Goal: Task Accomplishment & Management: Use online tool/utility

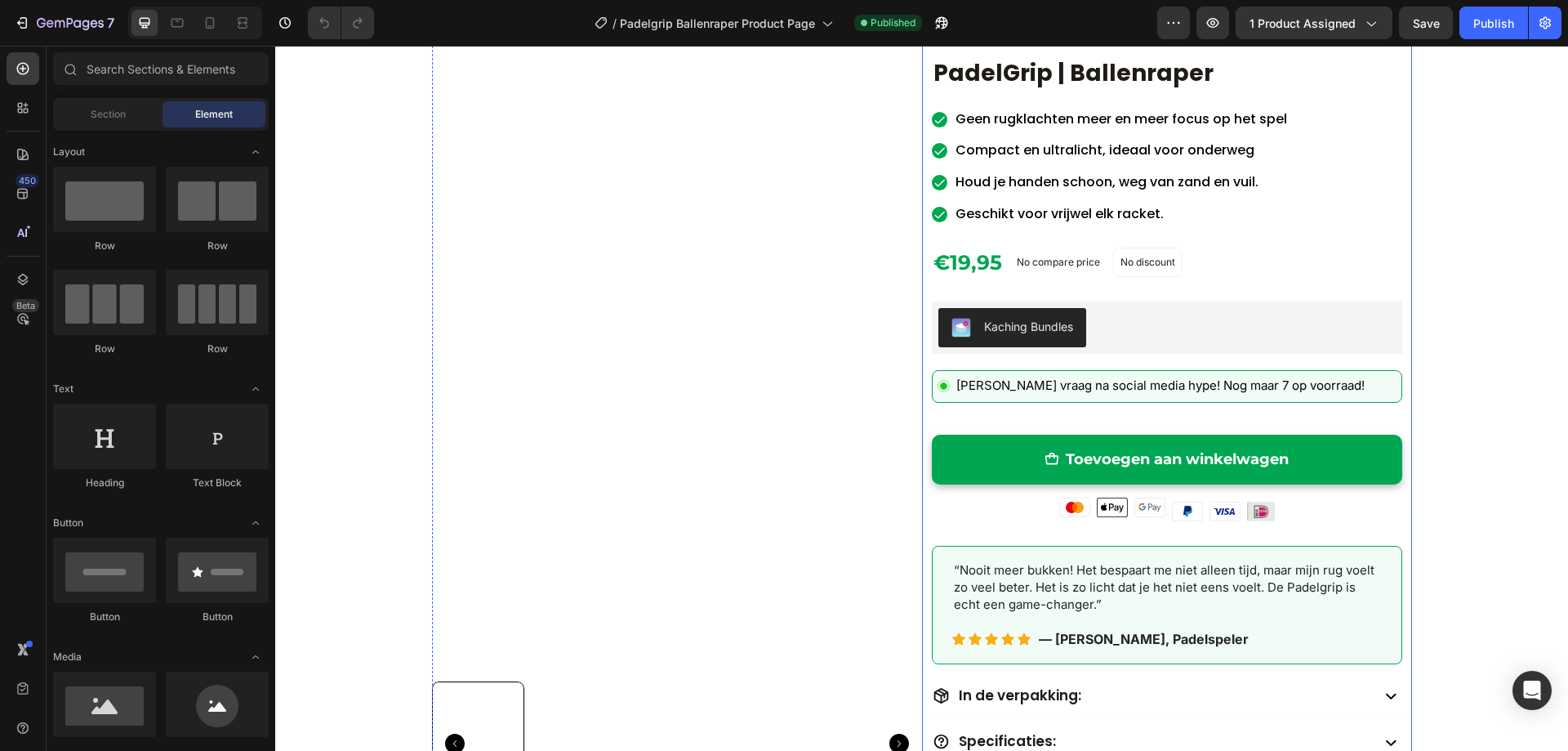
scroll to position [409, 0]
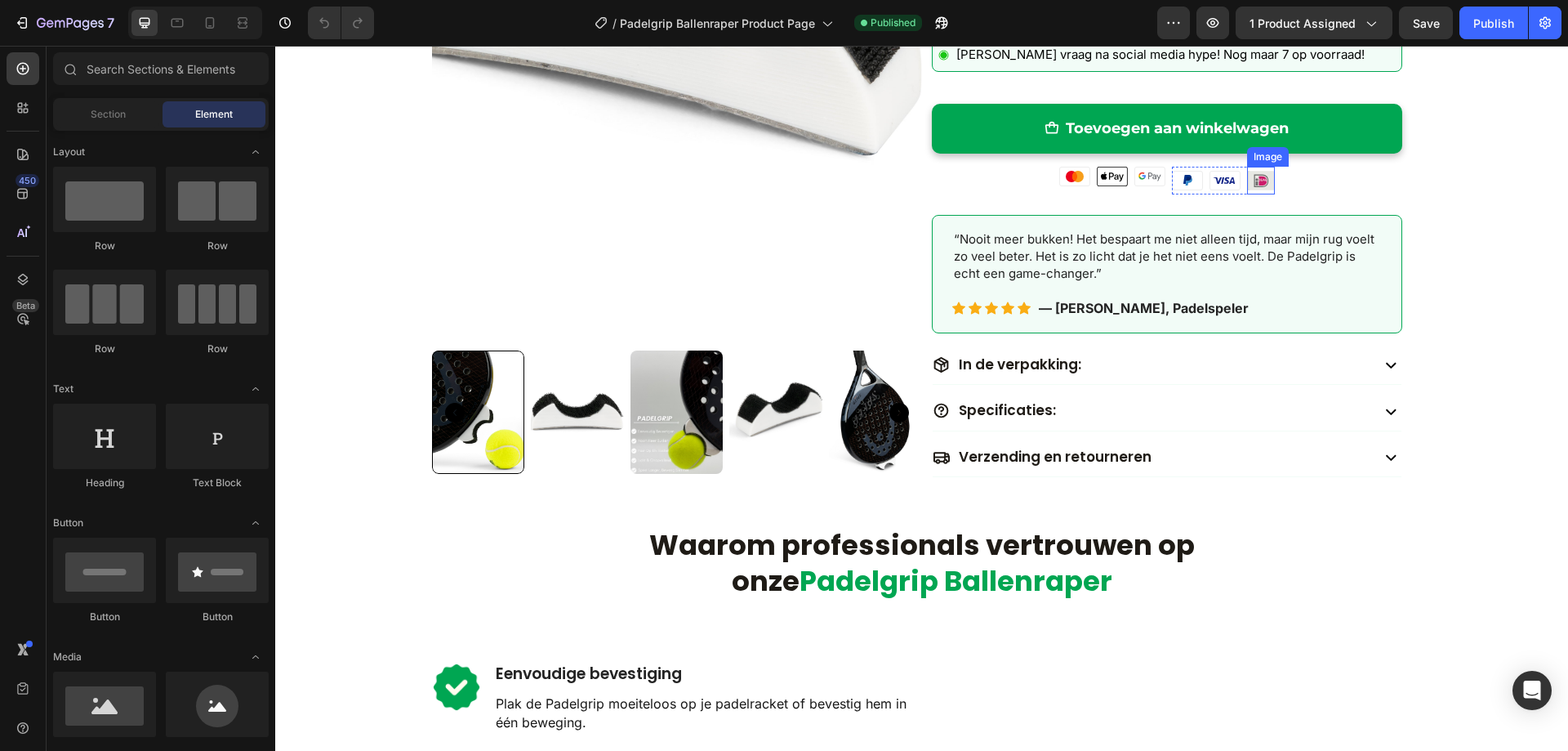
click at [1256, 181] on img at bounding box center [1260, 181] width 28 height 28
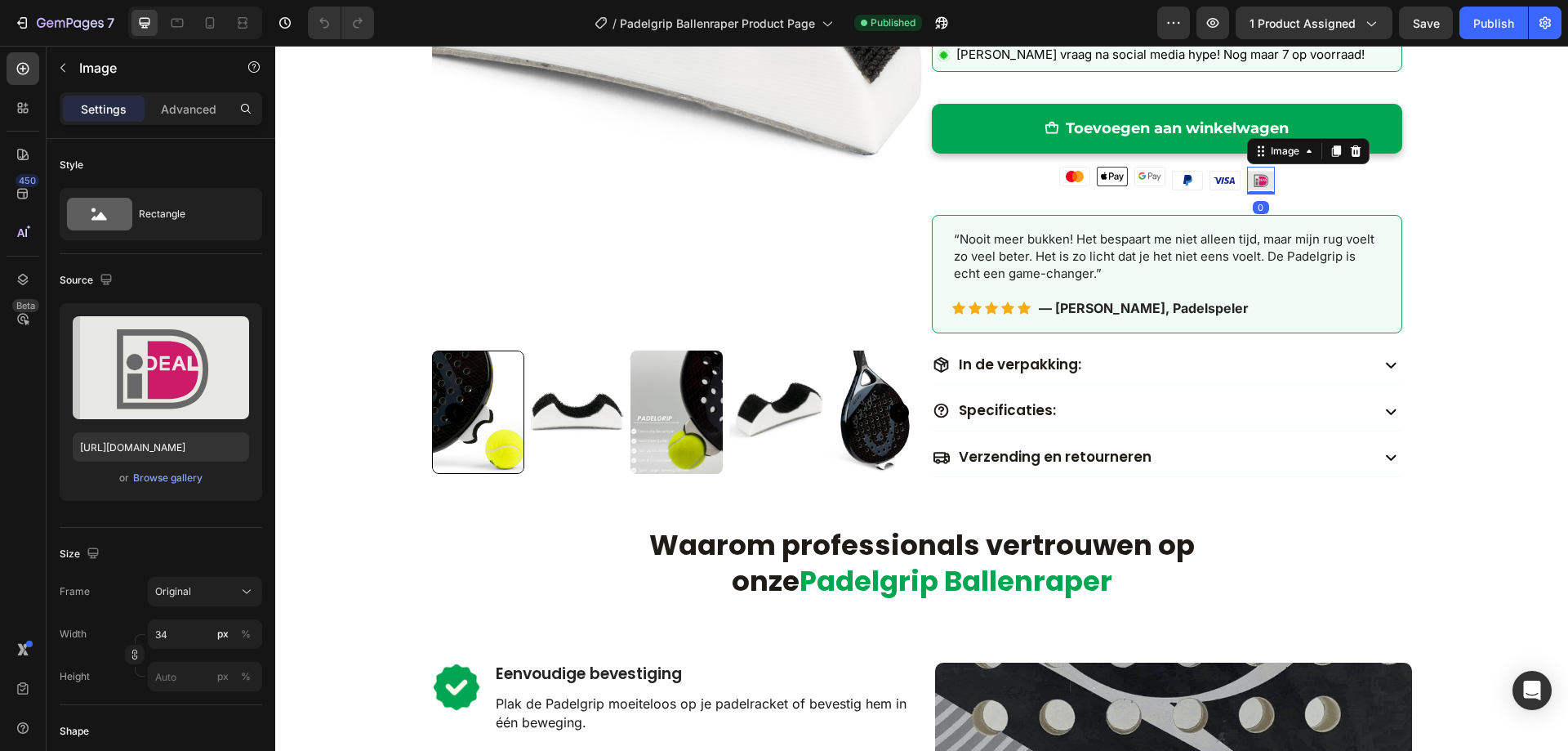
scroll to position [0, 0]
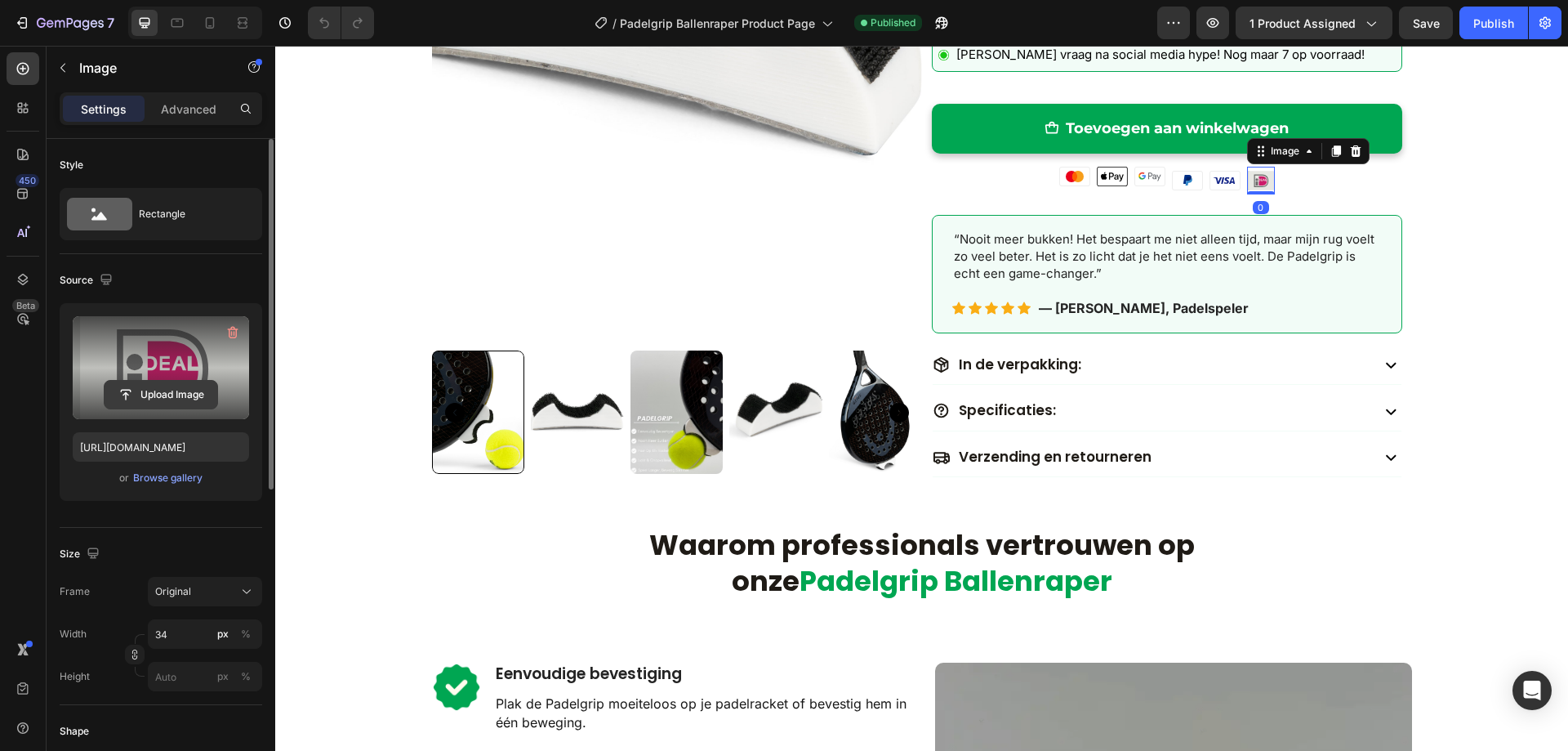
click at [156, 398] on input "file" at bounding box center [161, 394] width 113 height 28
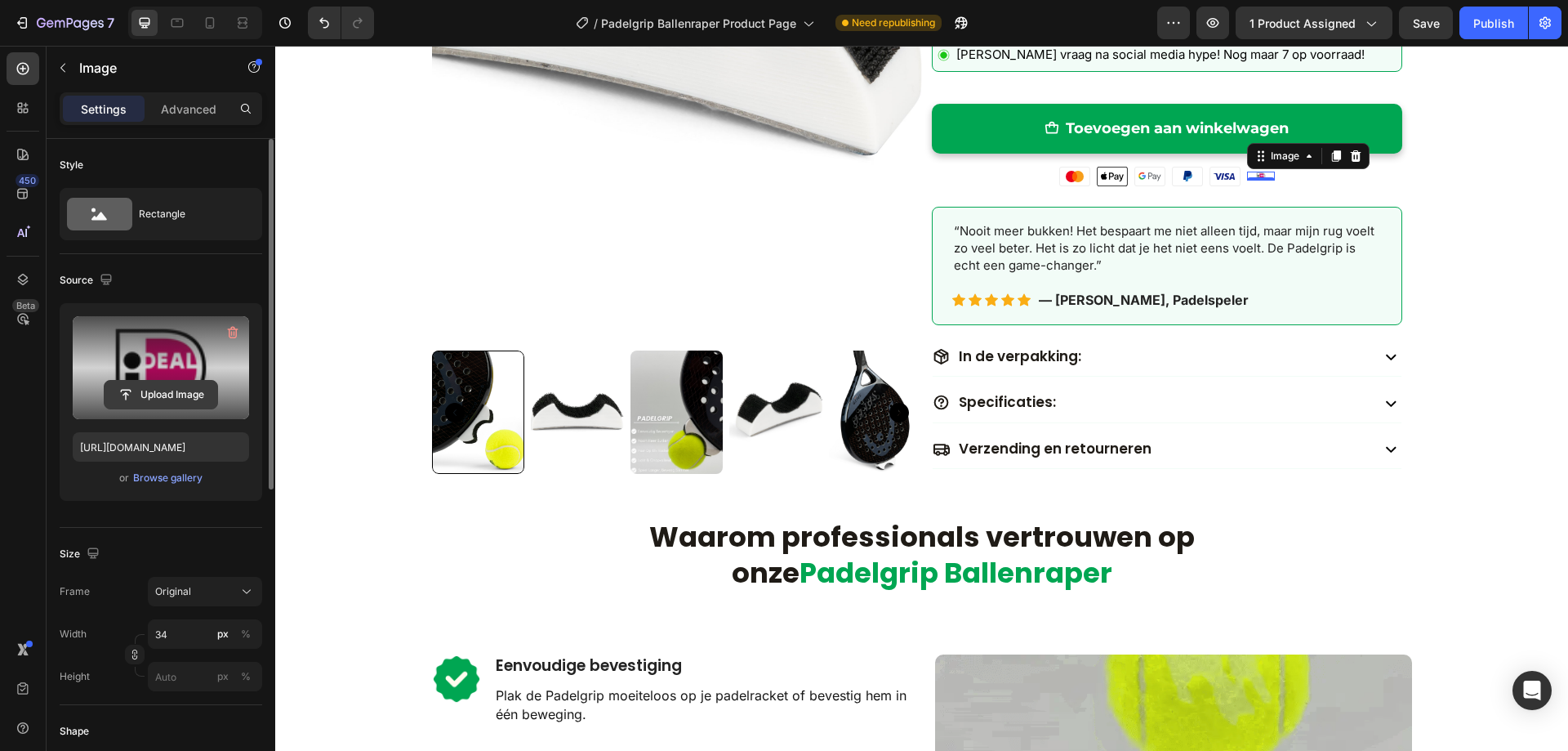
click at [174, 394] on input "file" at bounding box center [161, 394] width 113 height 28
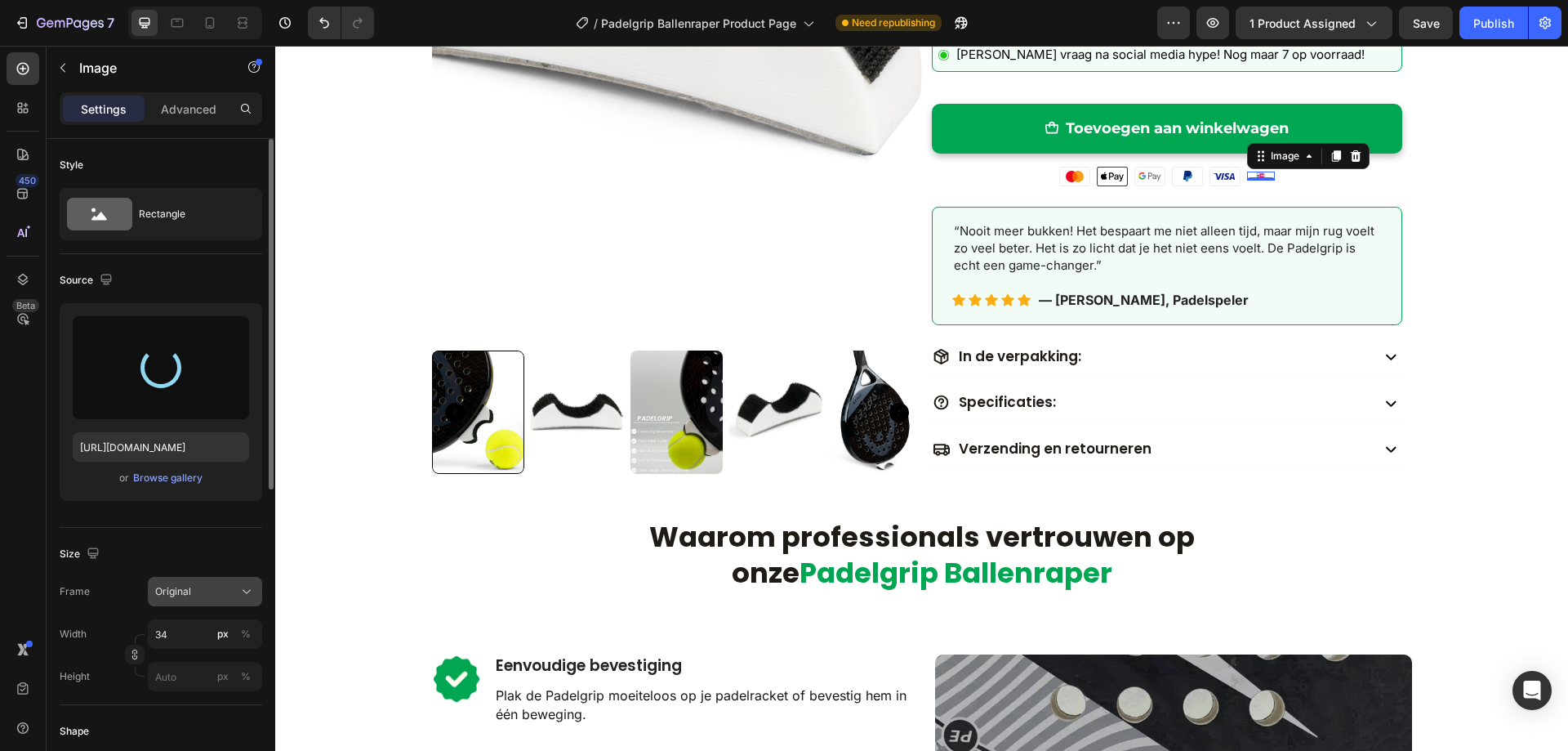
type input "[URL][DOMAIN_NAME]"
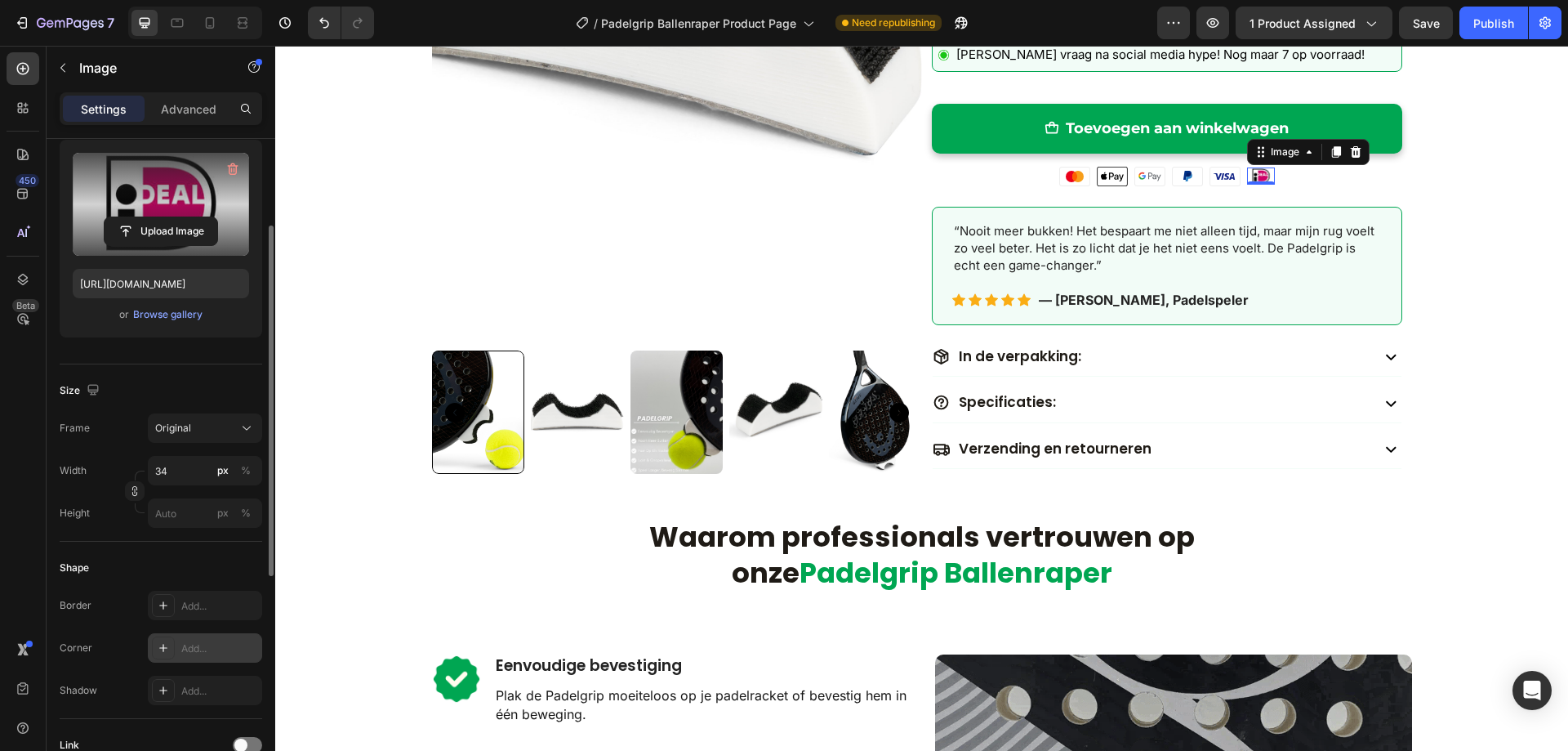
scroll to position [246, 0]
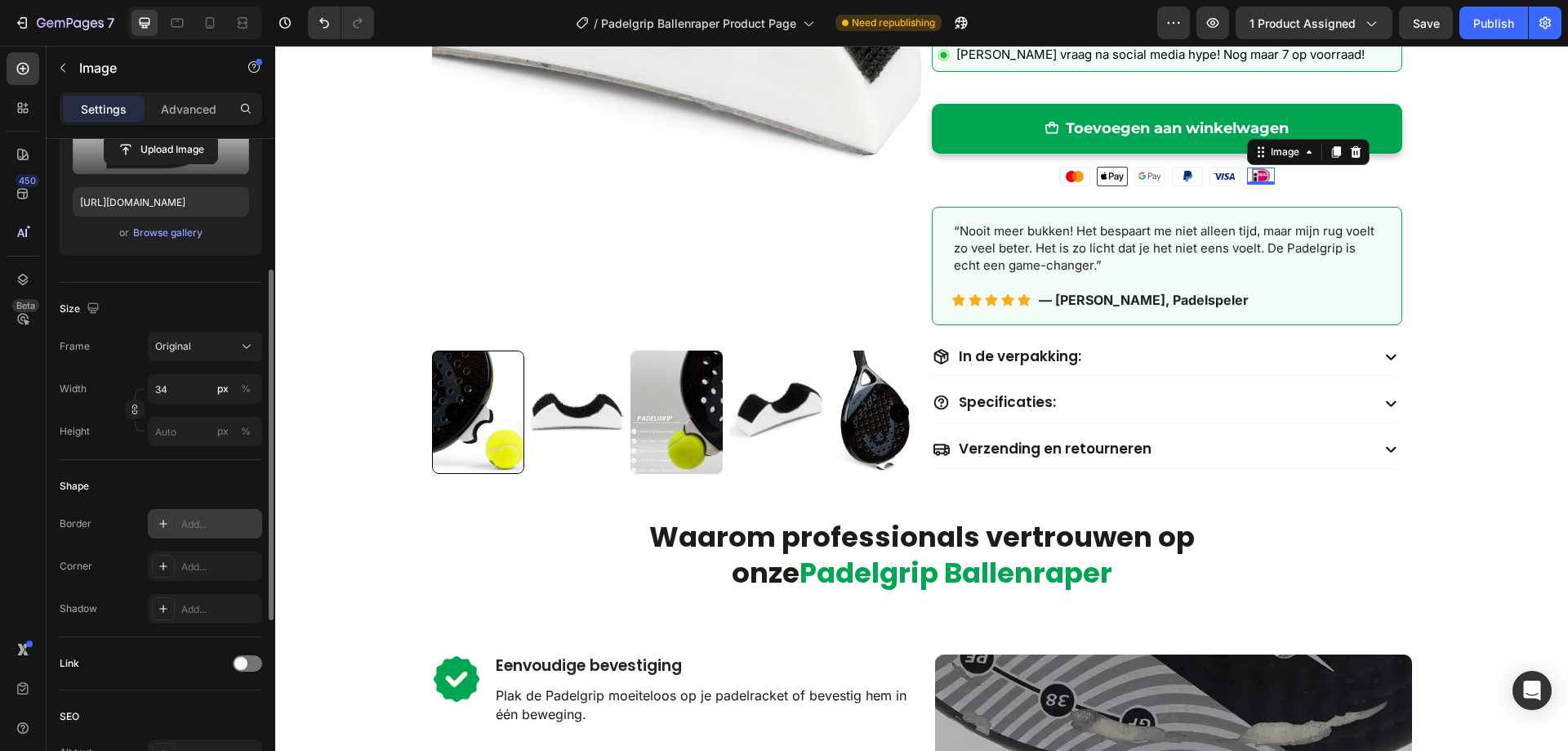
click at [162, 524] on icon at bounding box center [163, 524] width 13 height 13
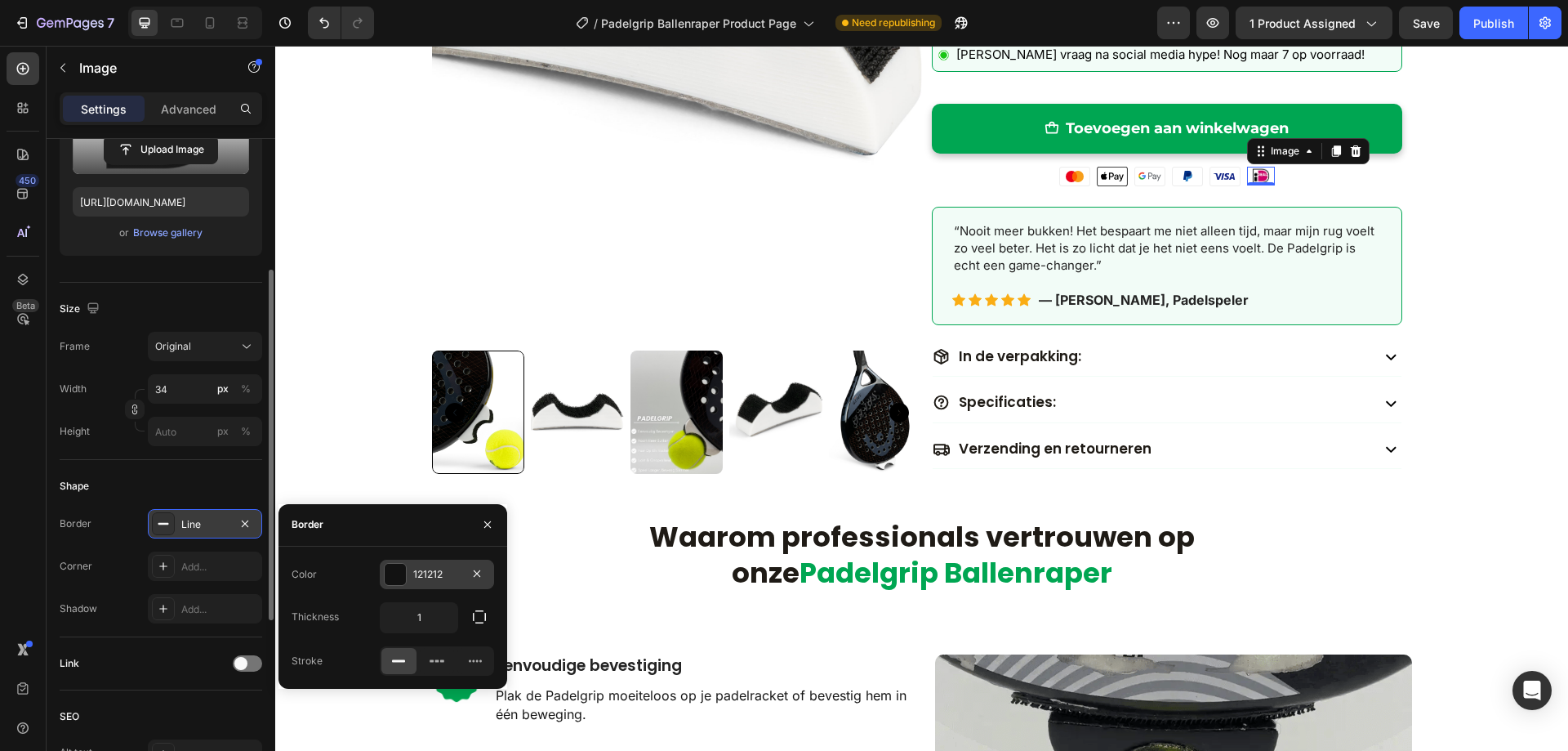
click at [392, 570] on div at bounding box center [395, 575] width 22 height 22
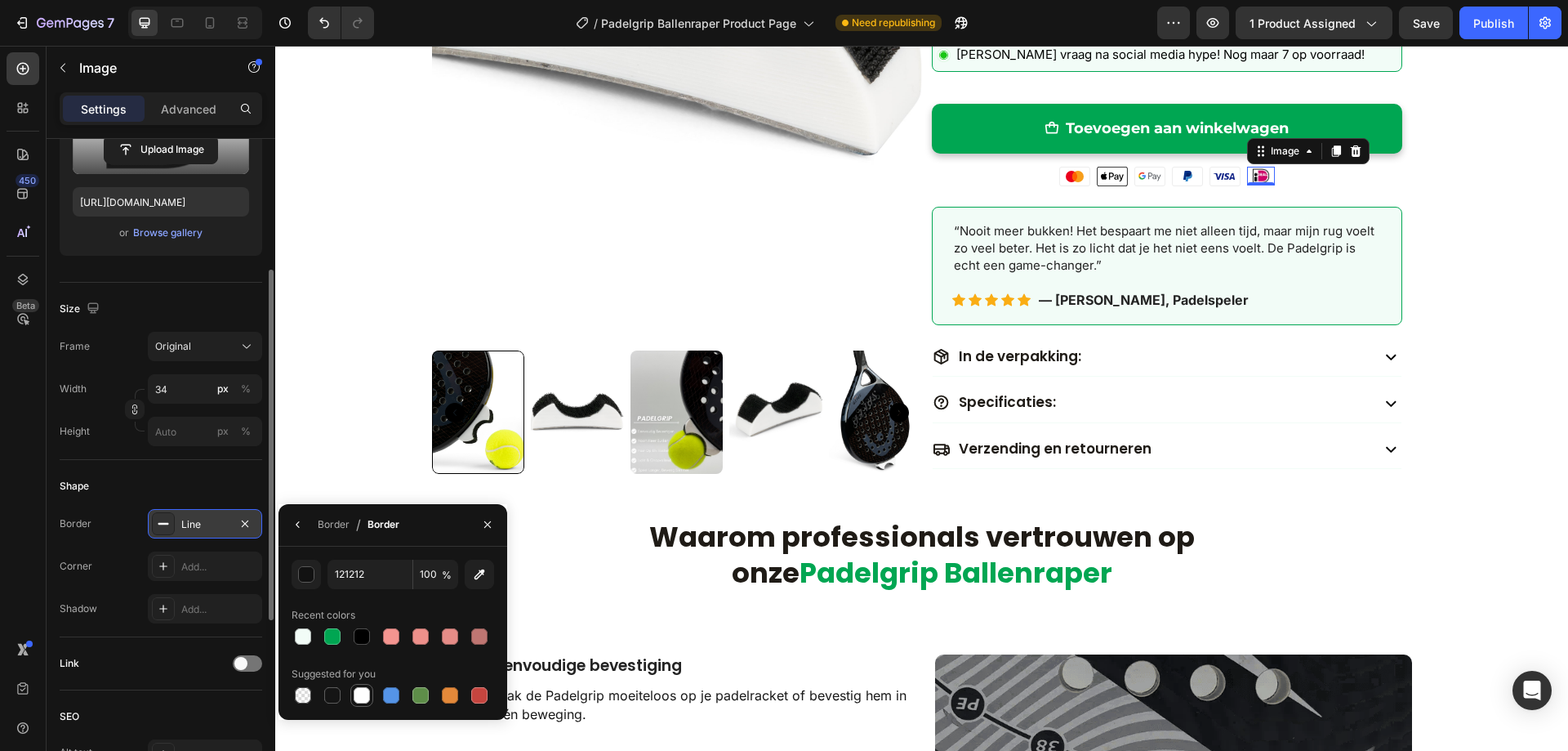
click at [363, 700] on div at bounding box center [362, 695] width 16 height 16
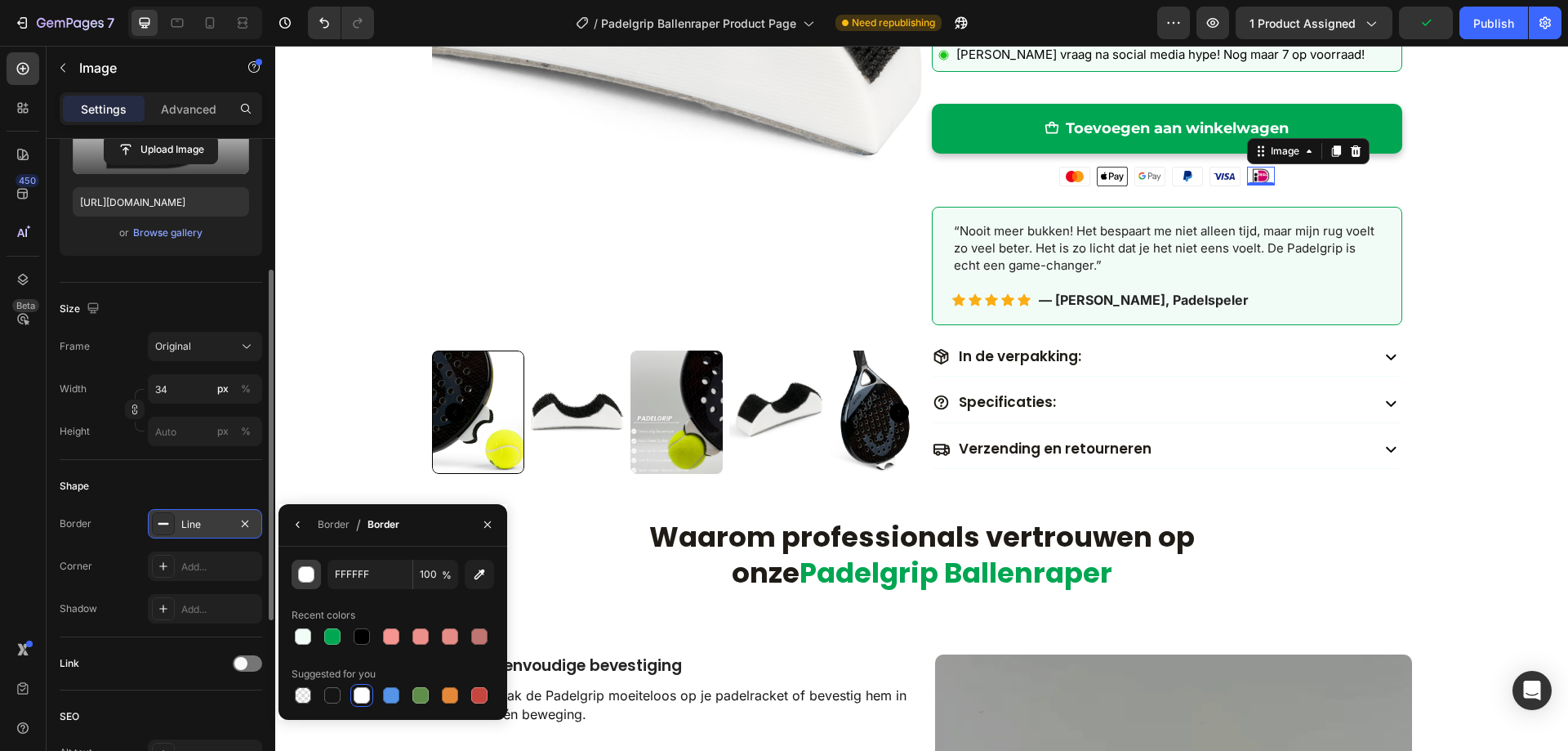
click at [306, 574] on div "button" at bounding box center [307, 575] width 16 height 16
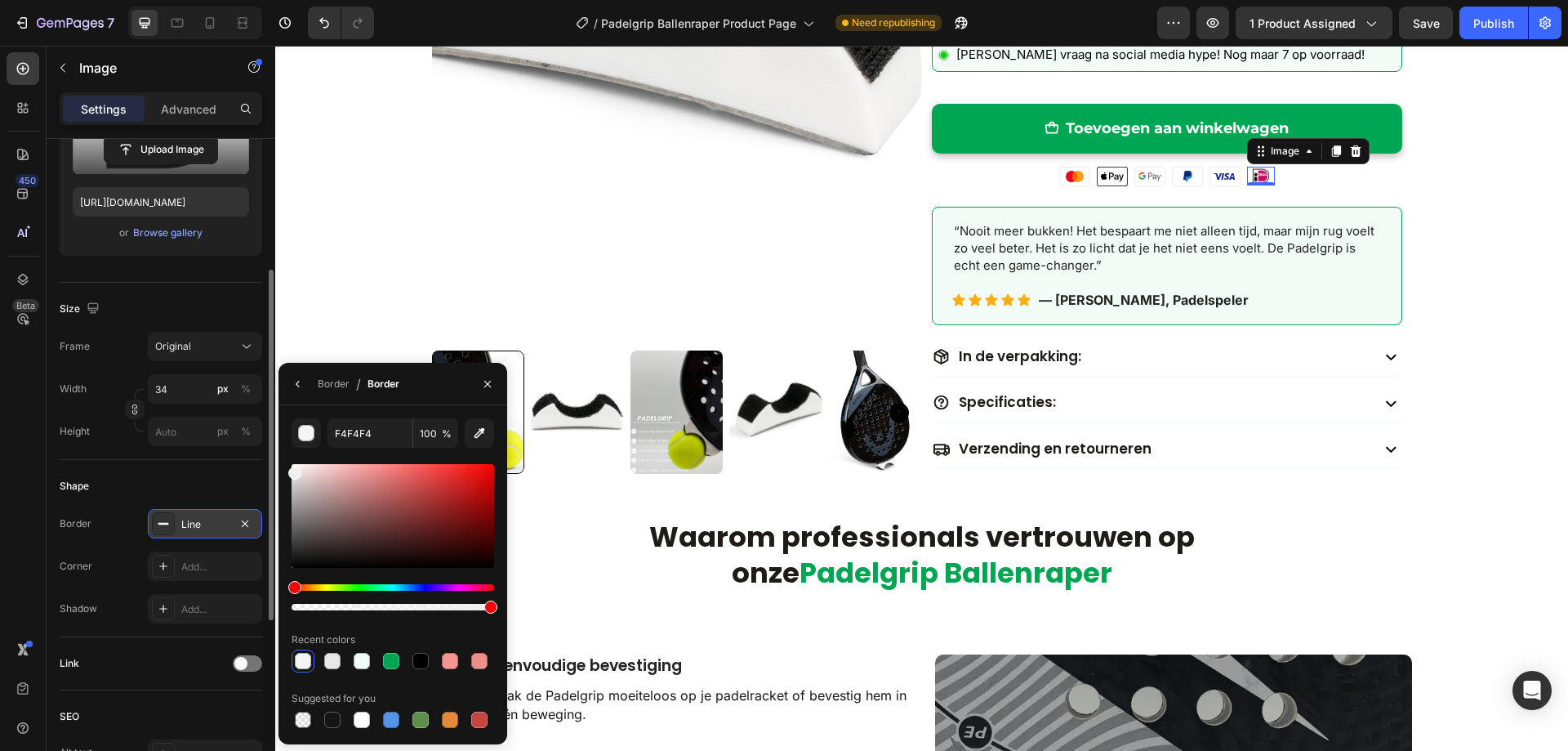
click at [290, 469] on div at bounding box center [295, 473] width 13 height 13
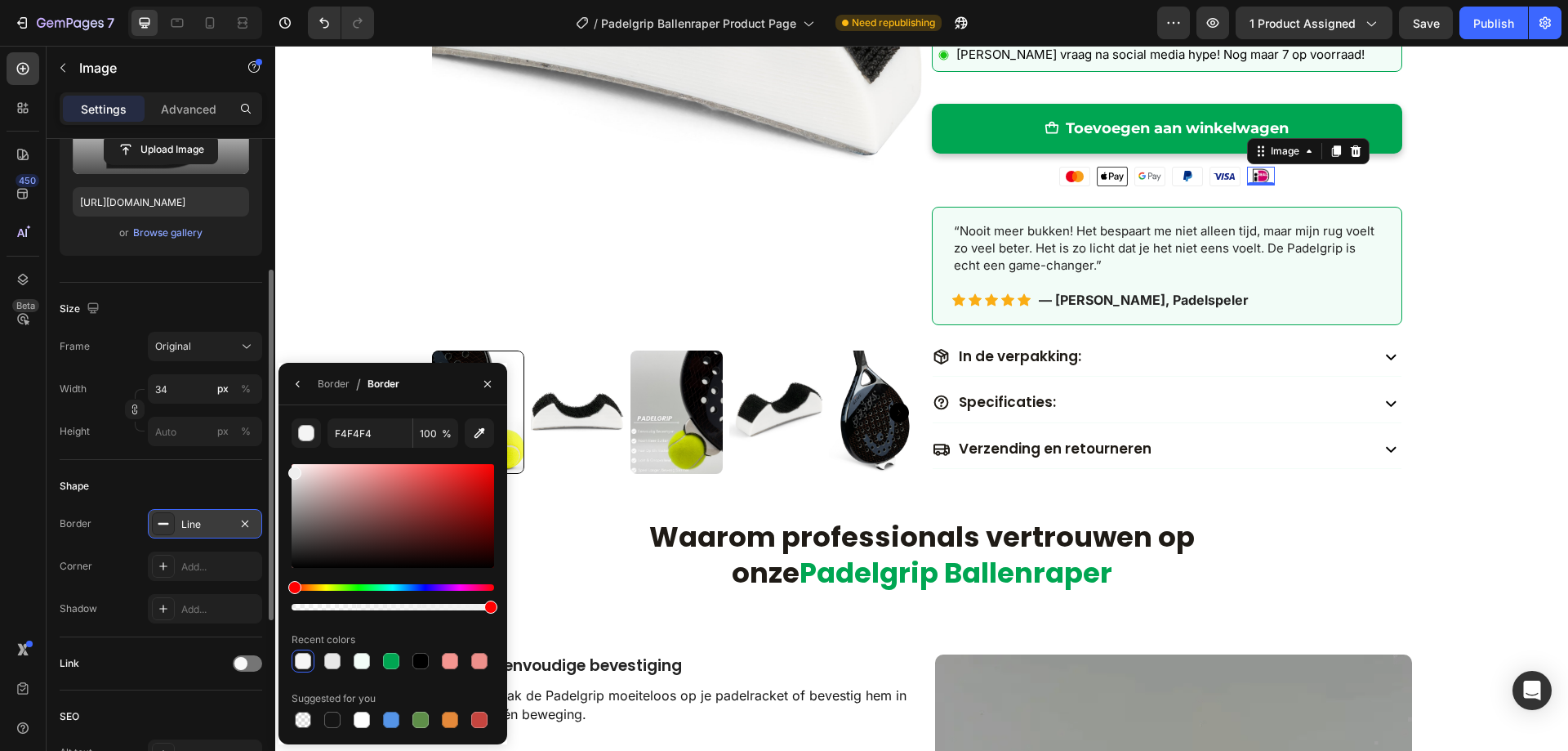
type input "EFEFEF"
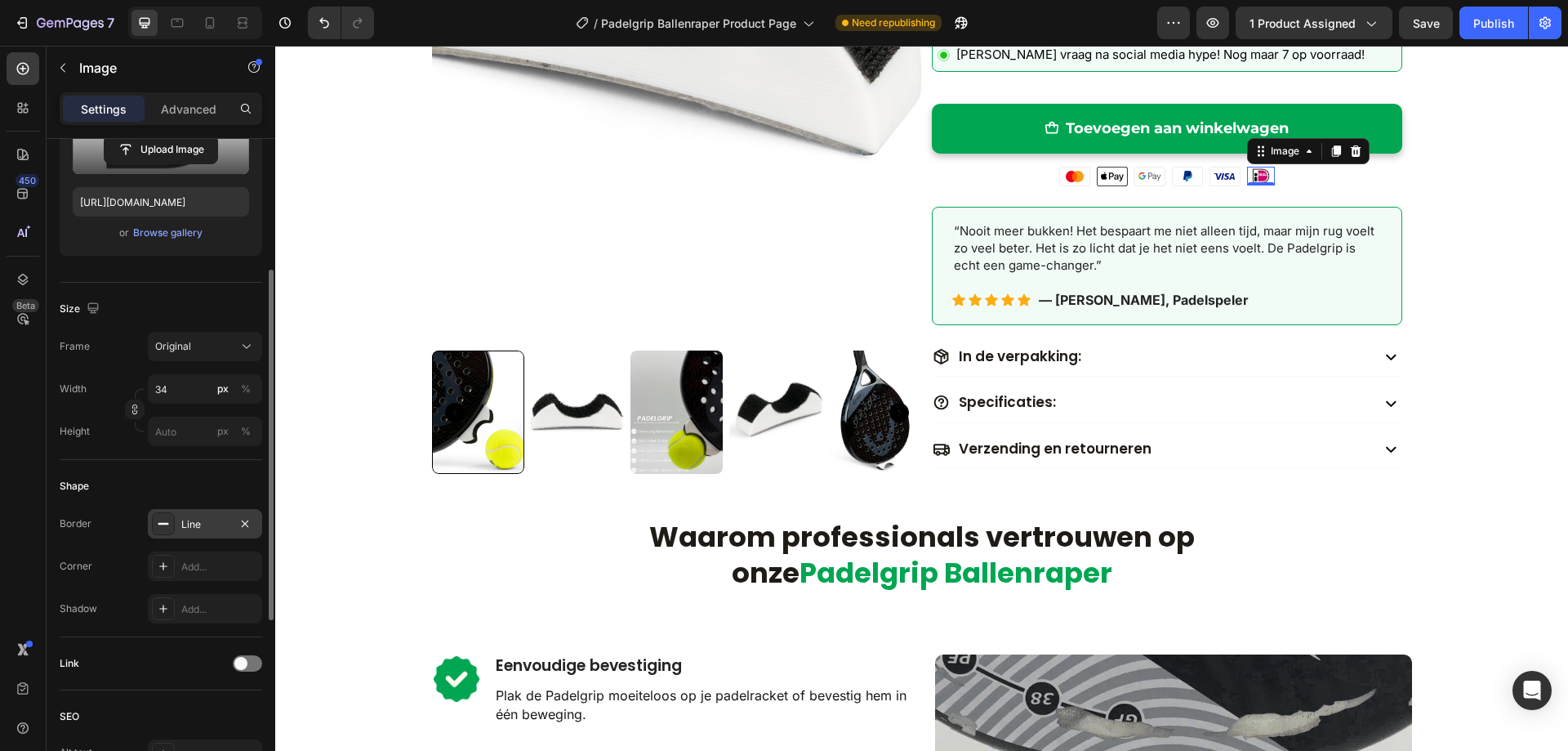
click at [226, 478] on div "Shape" at bounding box center [161, 486] width 202 height 26
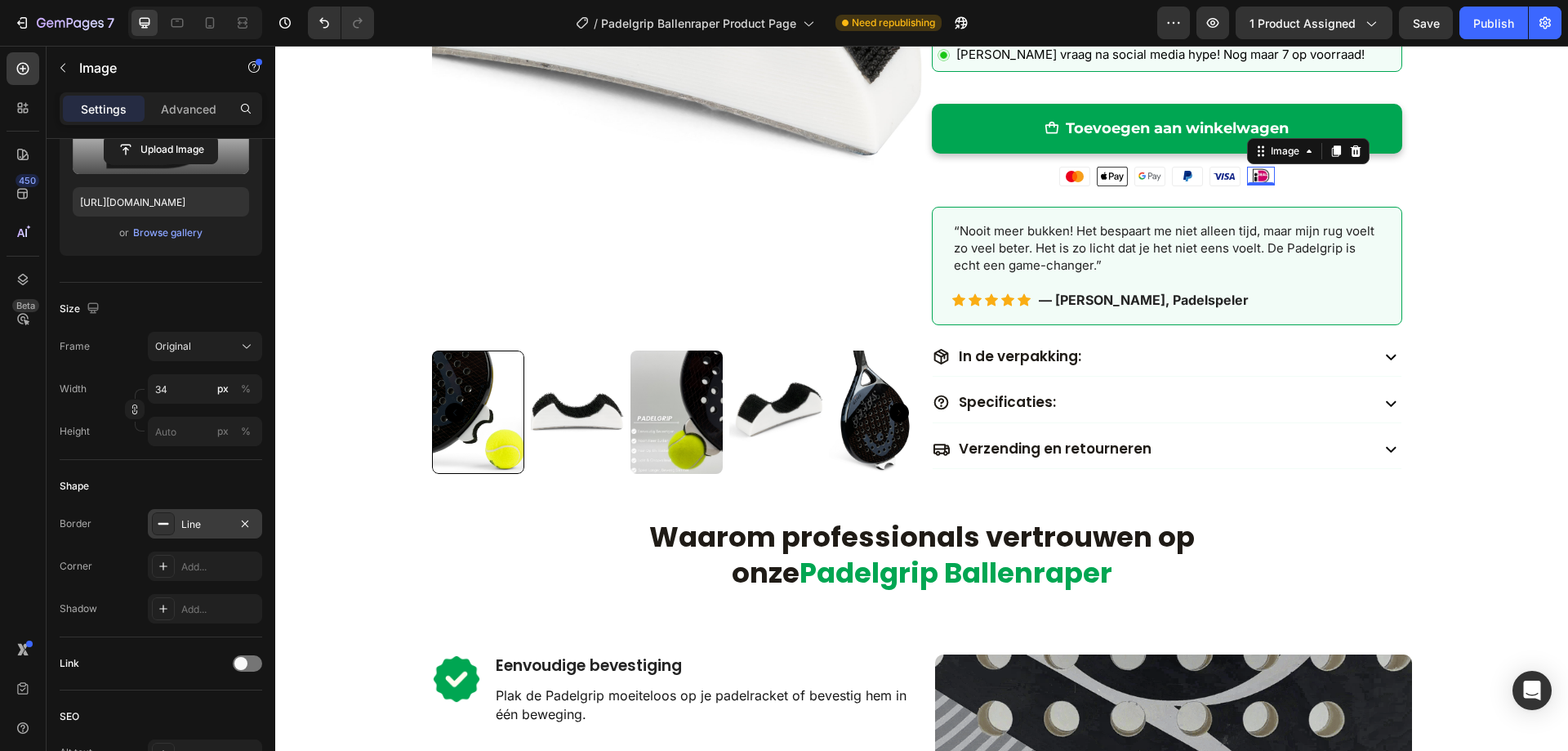
click at [160, 524] on rect at bounding box center [164, 524] width 11 height 2
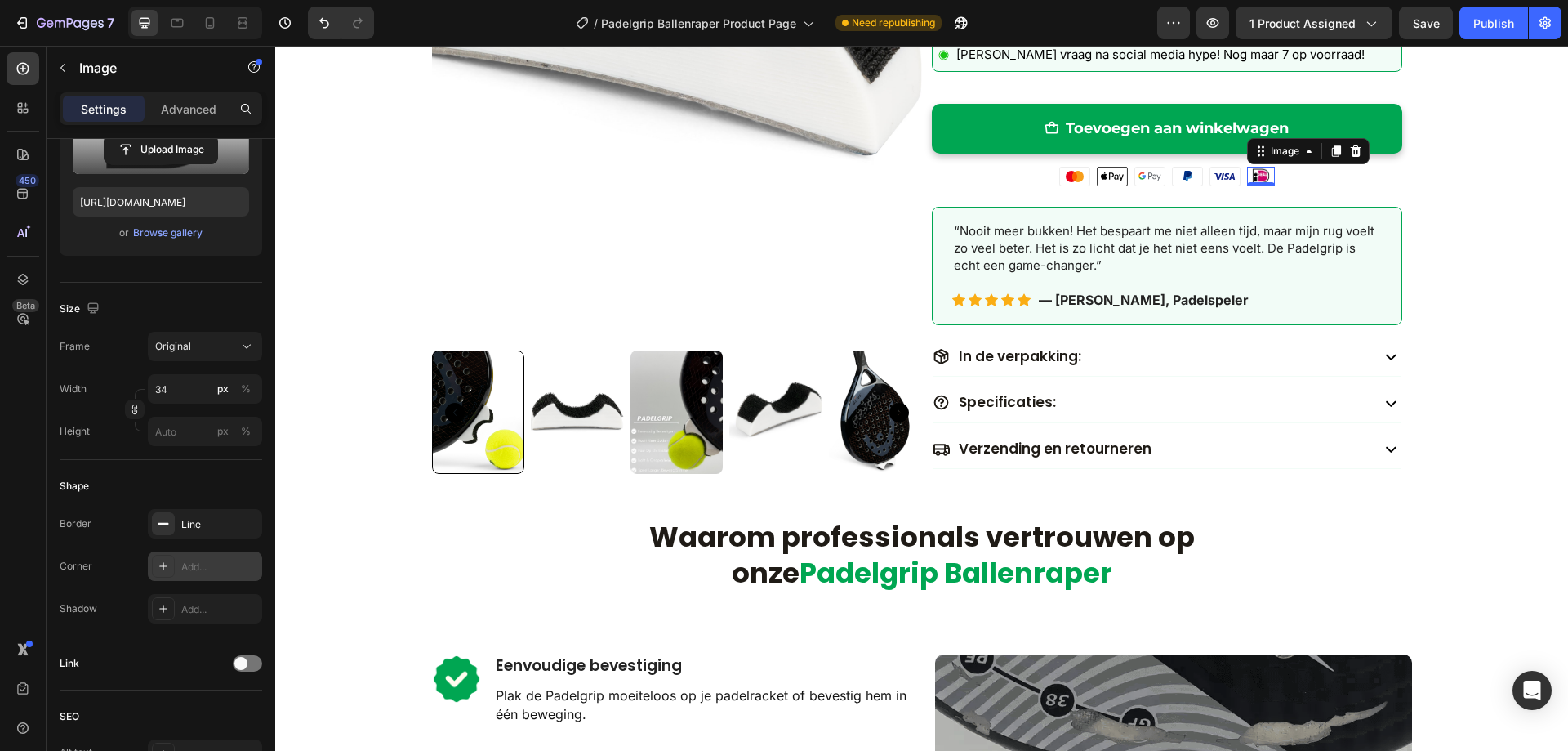
click at [162, 565] on icon at bounding box center [163, 566] width 13 height 13
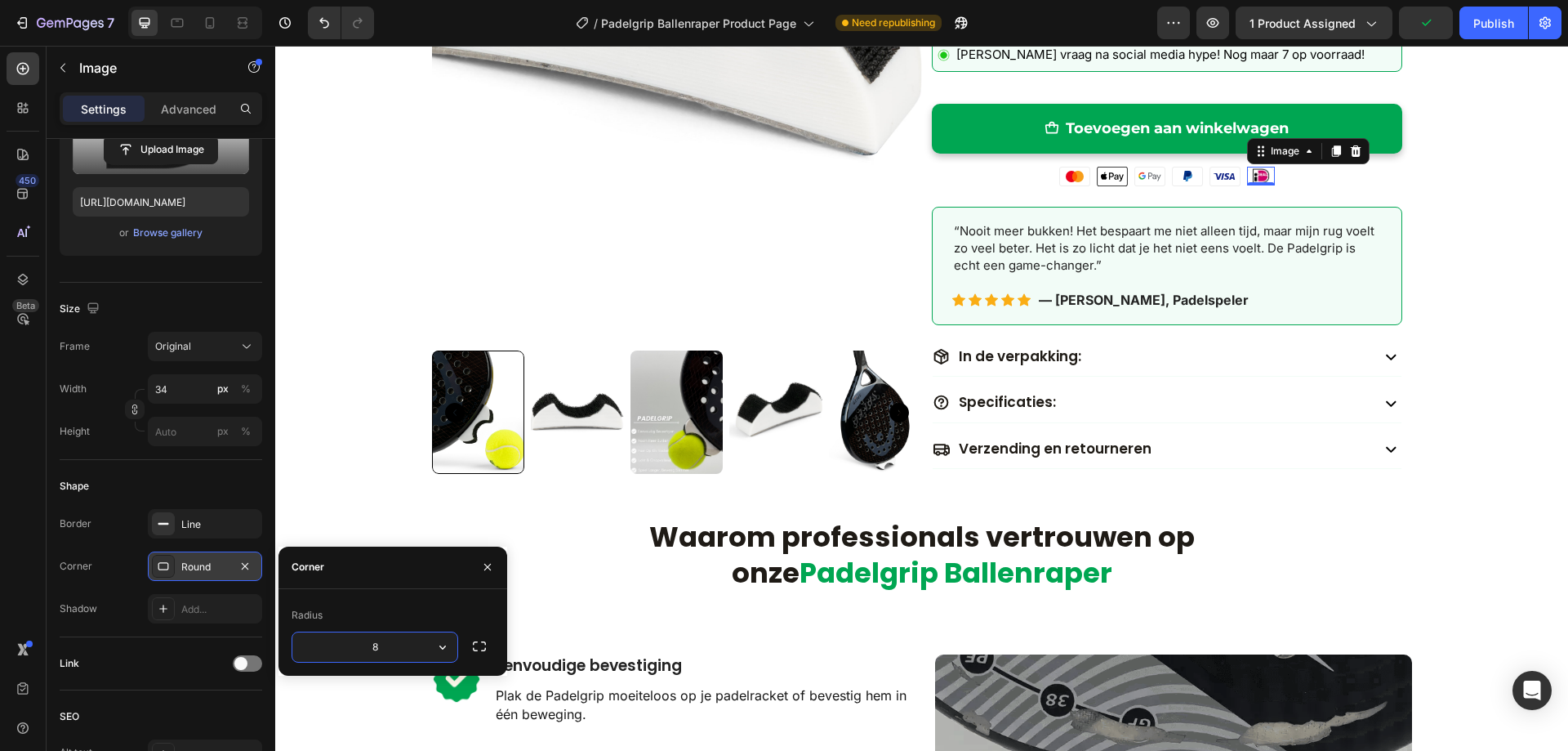
type input "2"
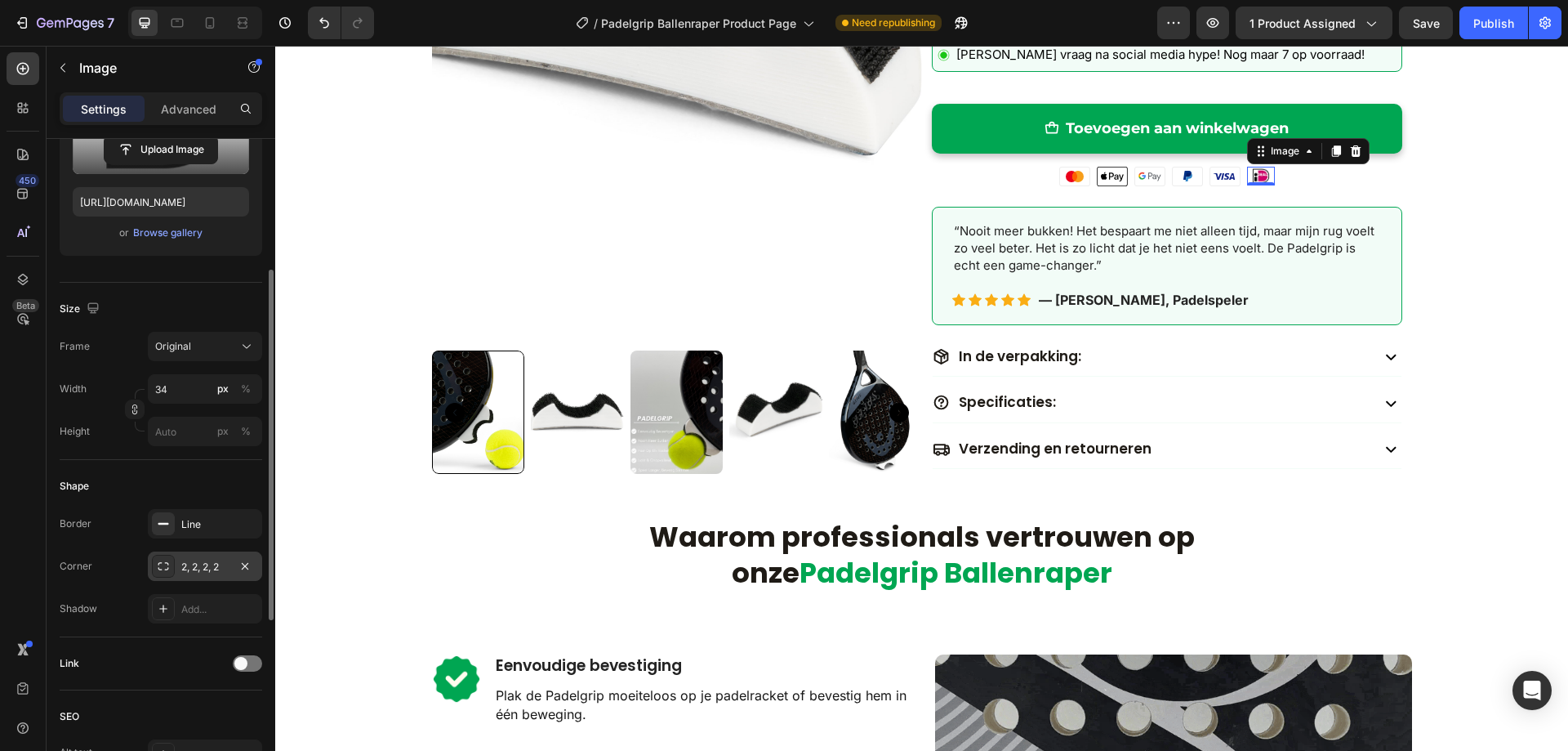
click at [201, 484] on div "Shape" at bounding box center [161, 486] width 202 height 26
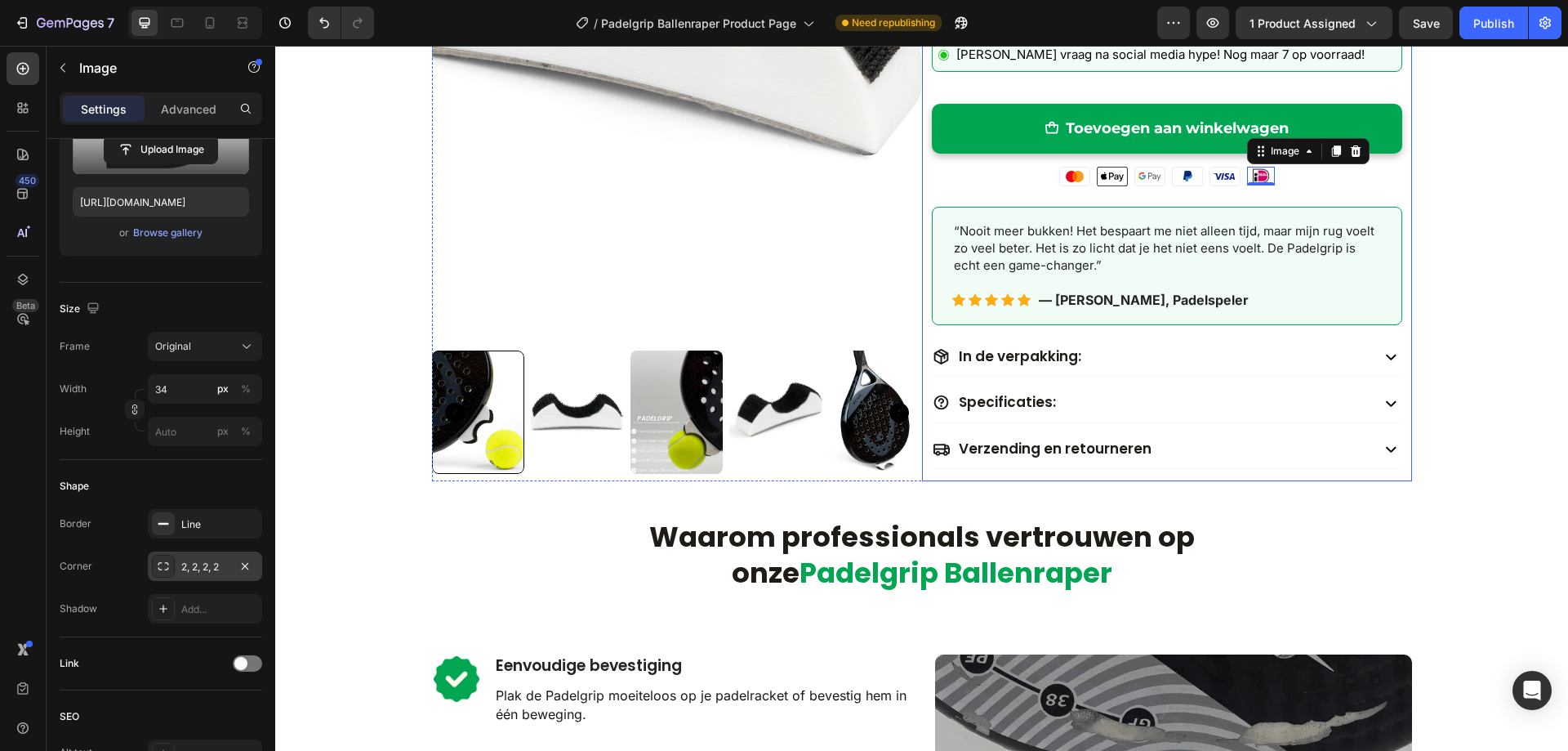
click at [1399, 338] on div "(P) Images & Gallery Icon Icon Icon Icon Icon Icon List Hoz 6000+ Clients satis…" at bounding box center [1167, 86] width 490 height 791
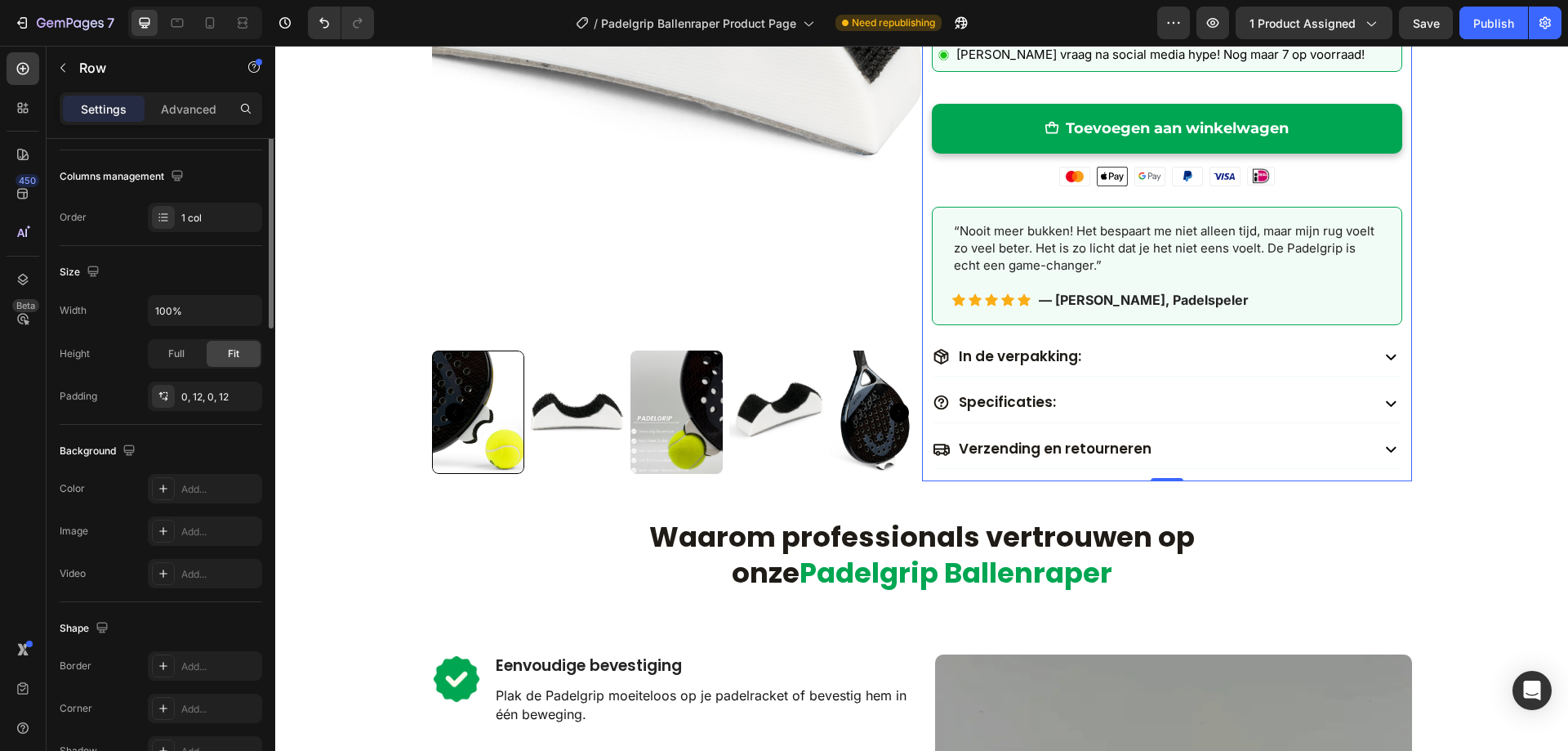
scroll to position [0, 0]
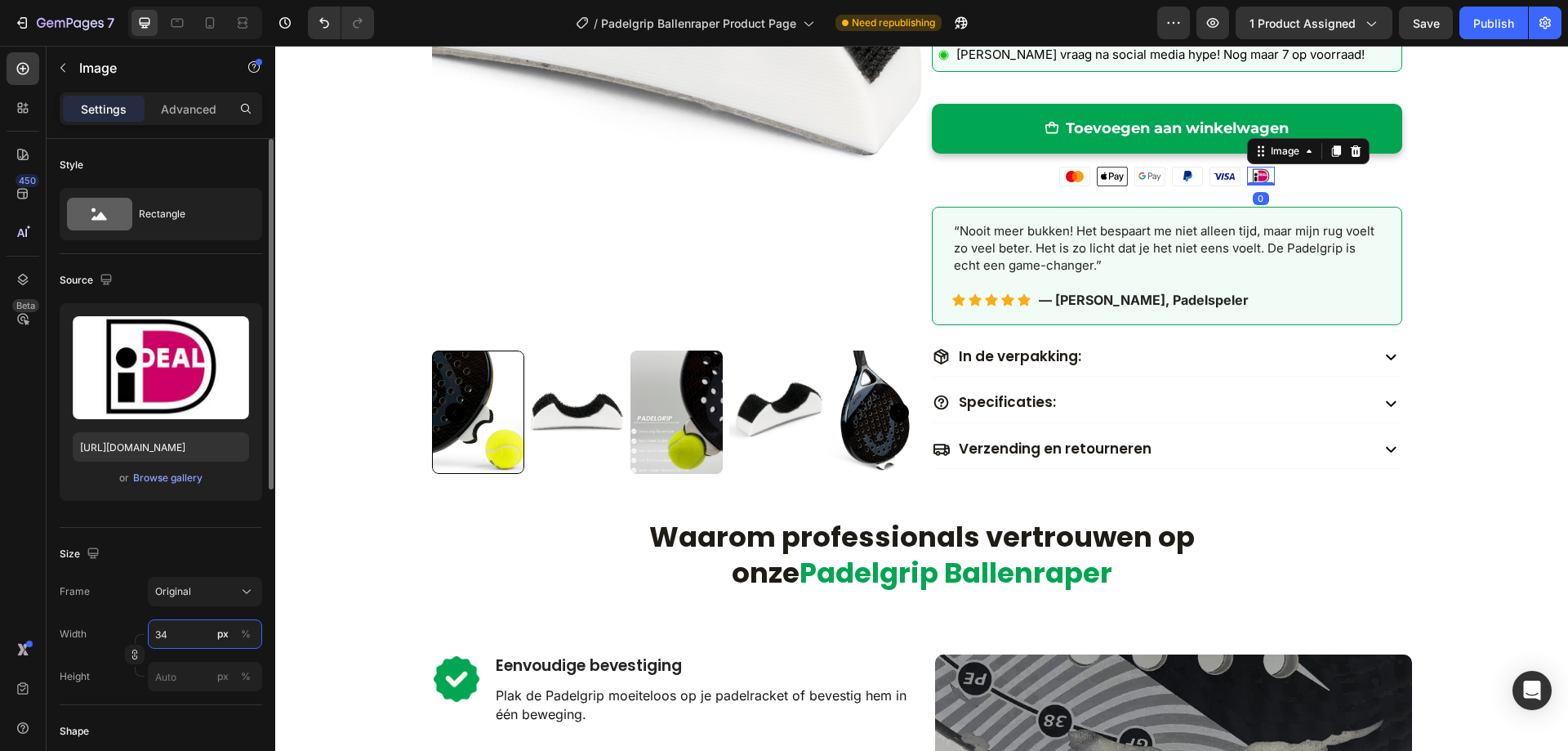
click at [174, 635] on input "34" at bounding box center [205, 634] width 115 height 30
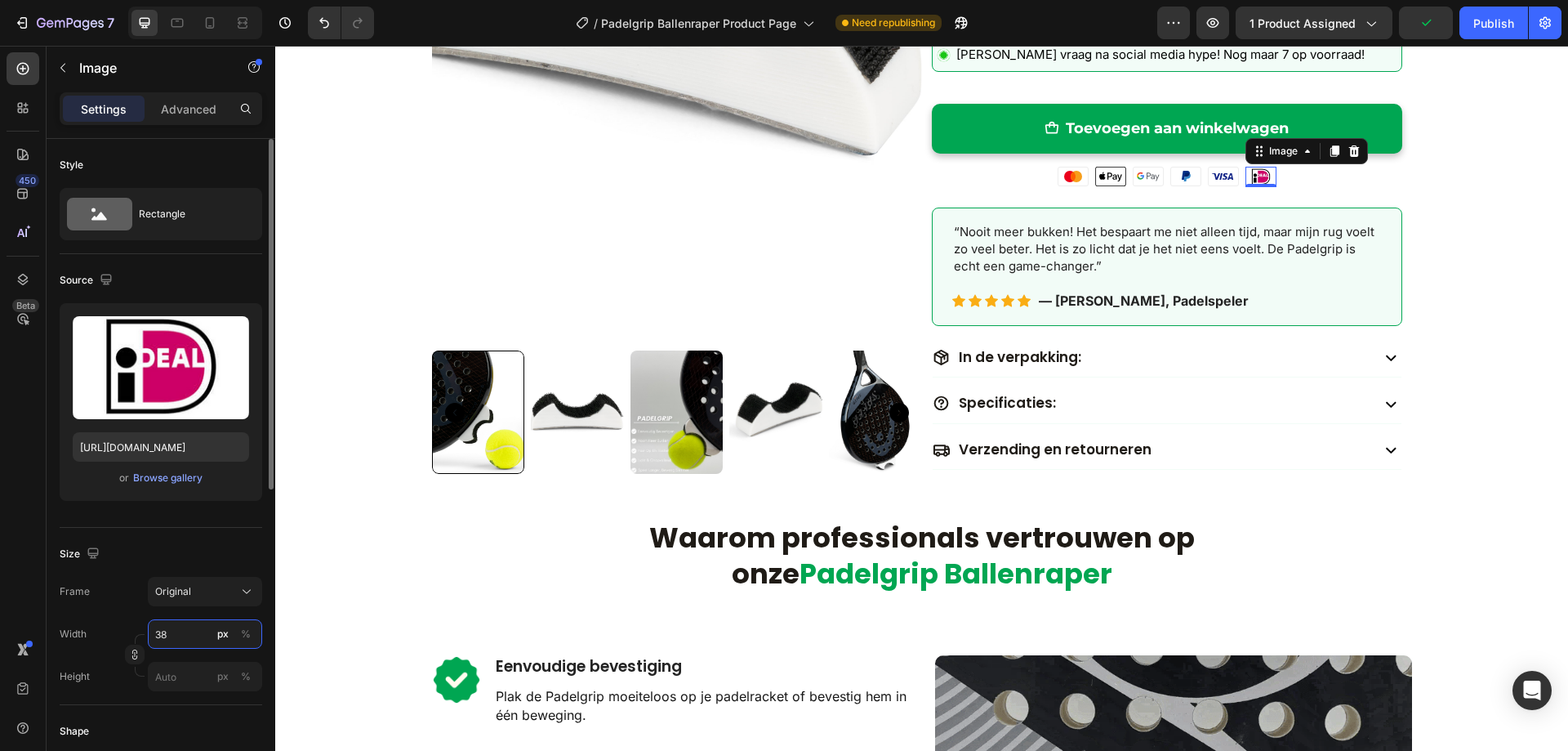
type input "38"
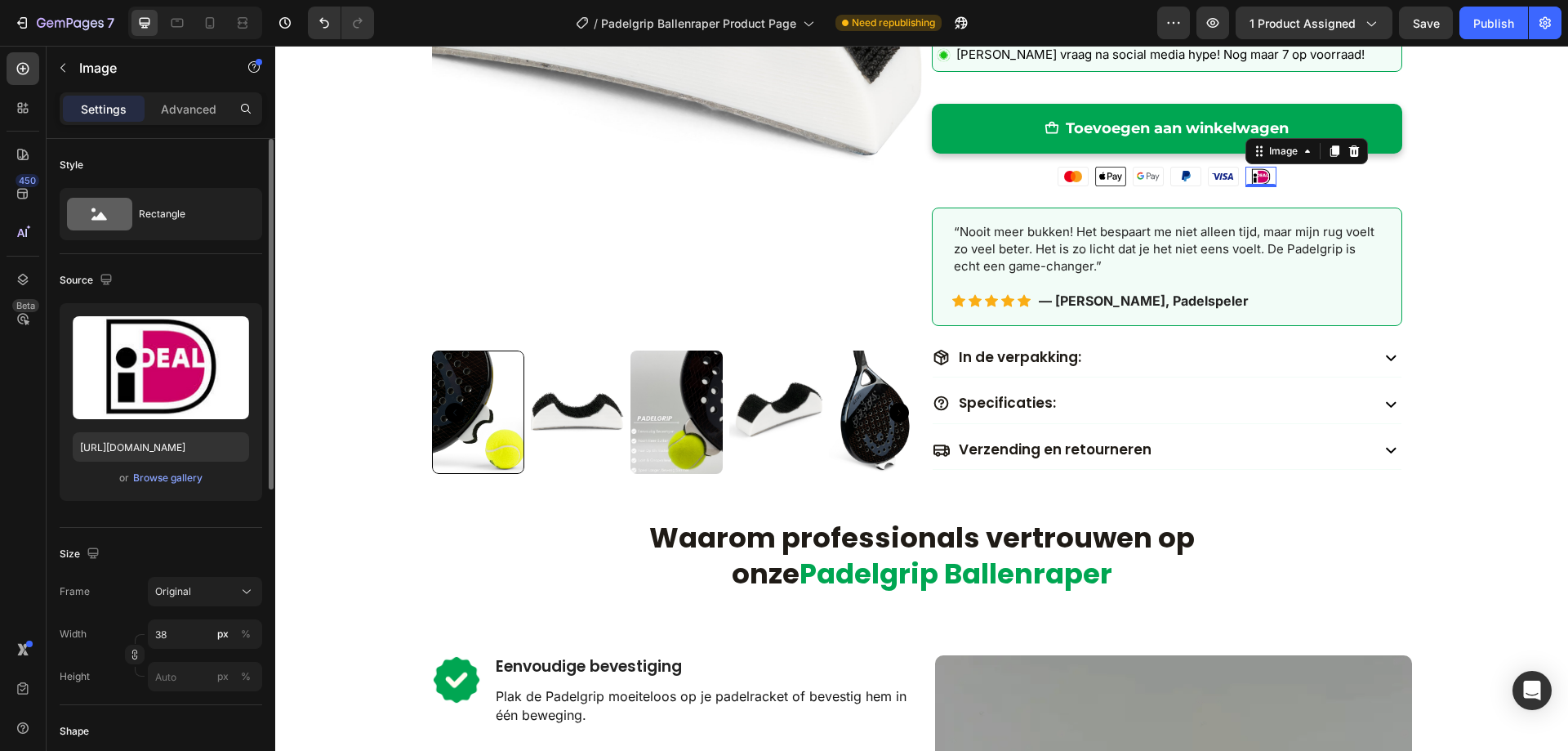
click at [217, 552] on div "Size" at bounding box center [161, 553] width 202 height 26
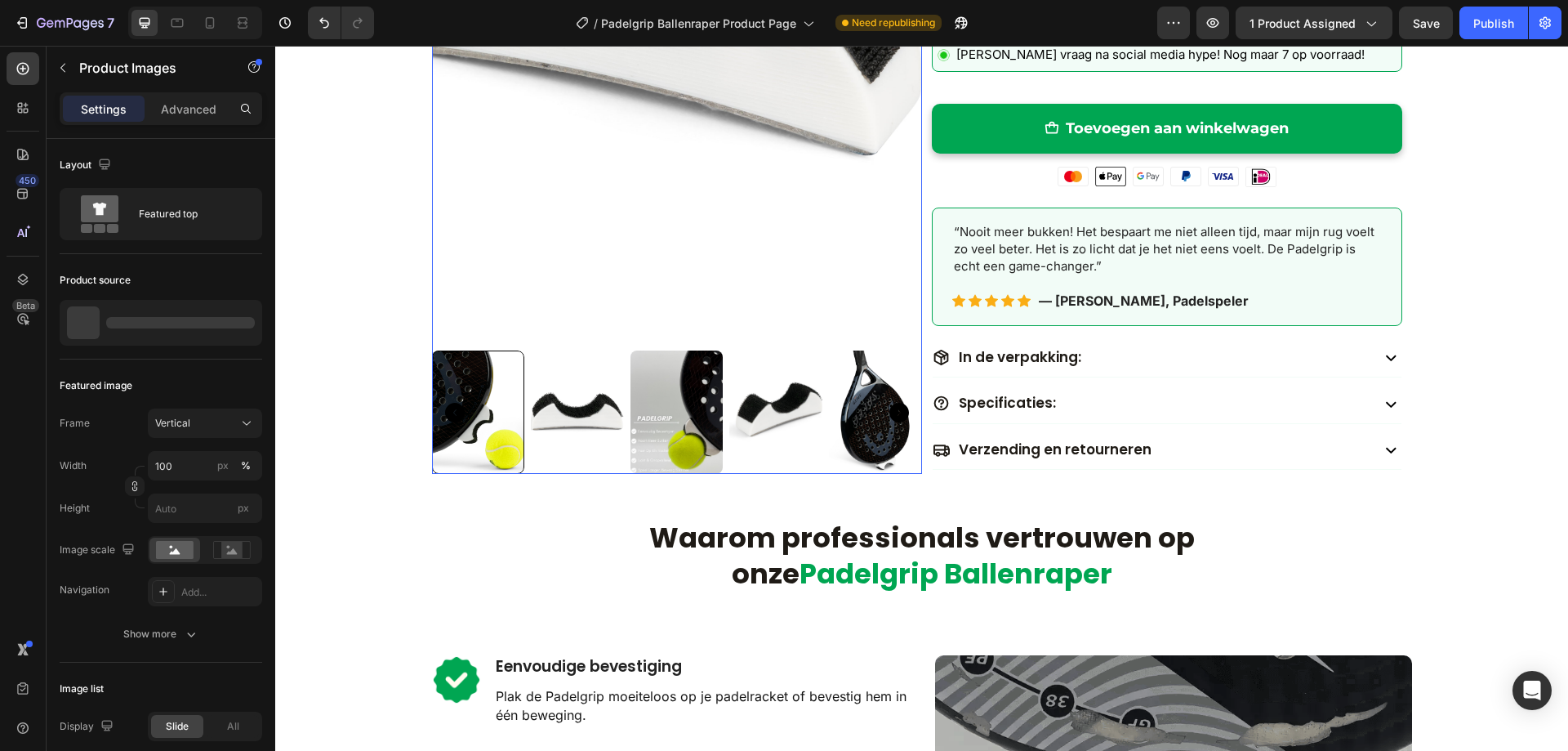
click at [597, 445] on img at bounding box center [576, 412] width 93 height 124
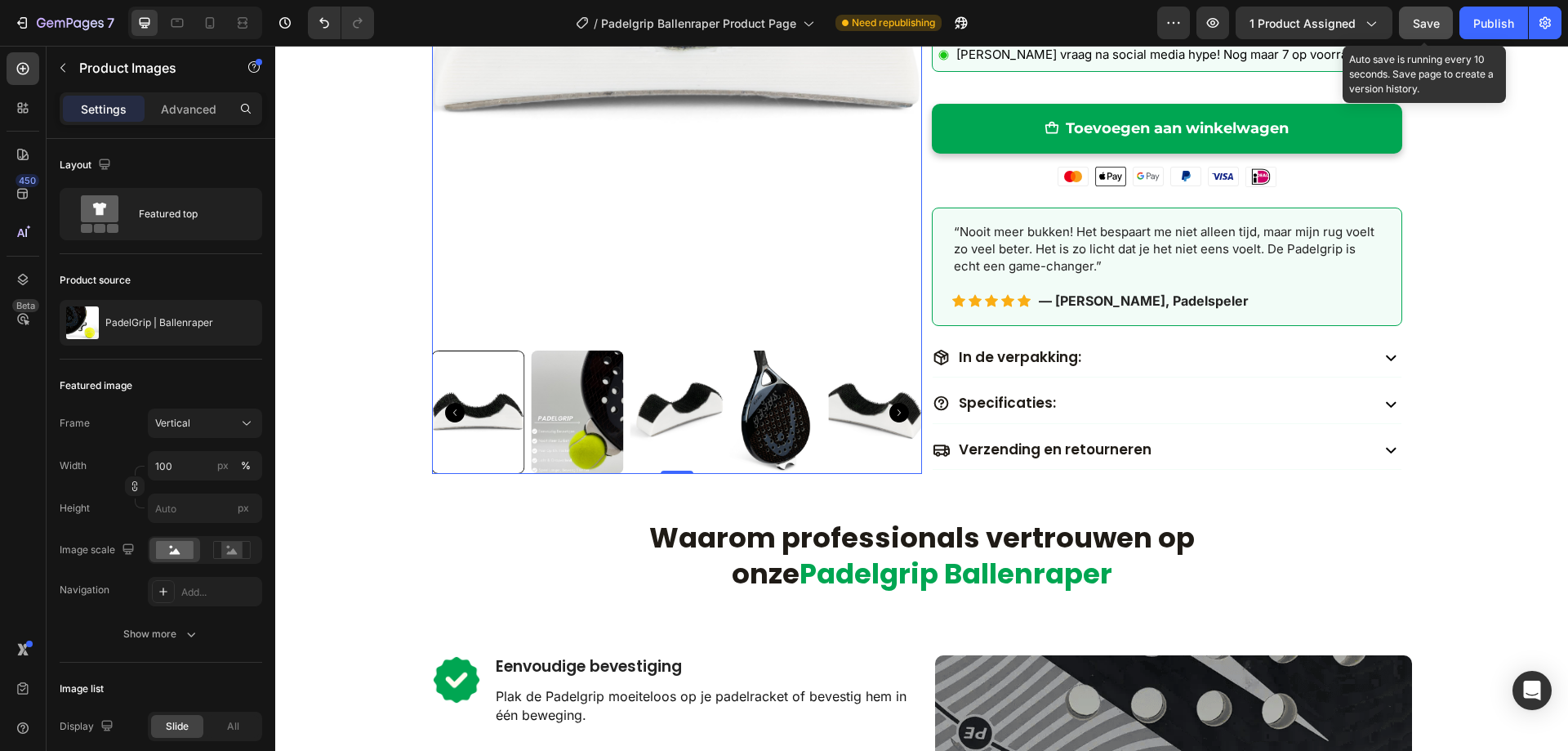
click at [1424, 22] on span "Save" at bounding box center [1426, 23] width 27 height 14
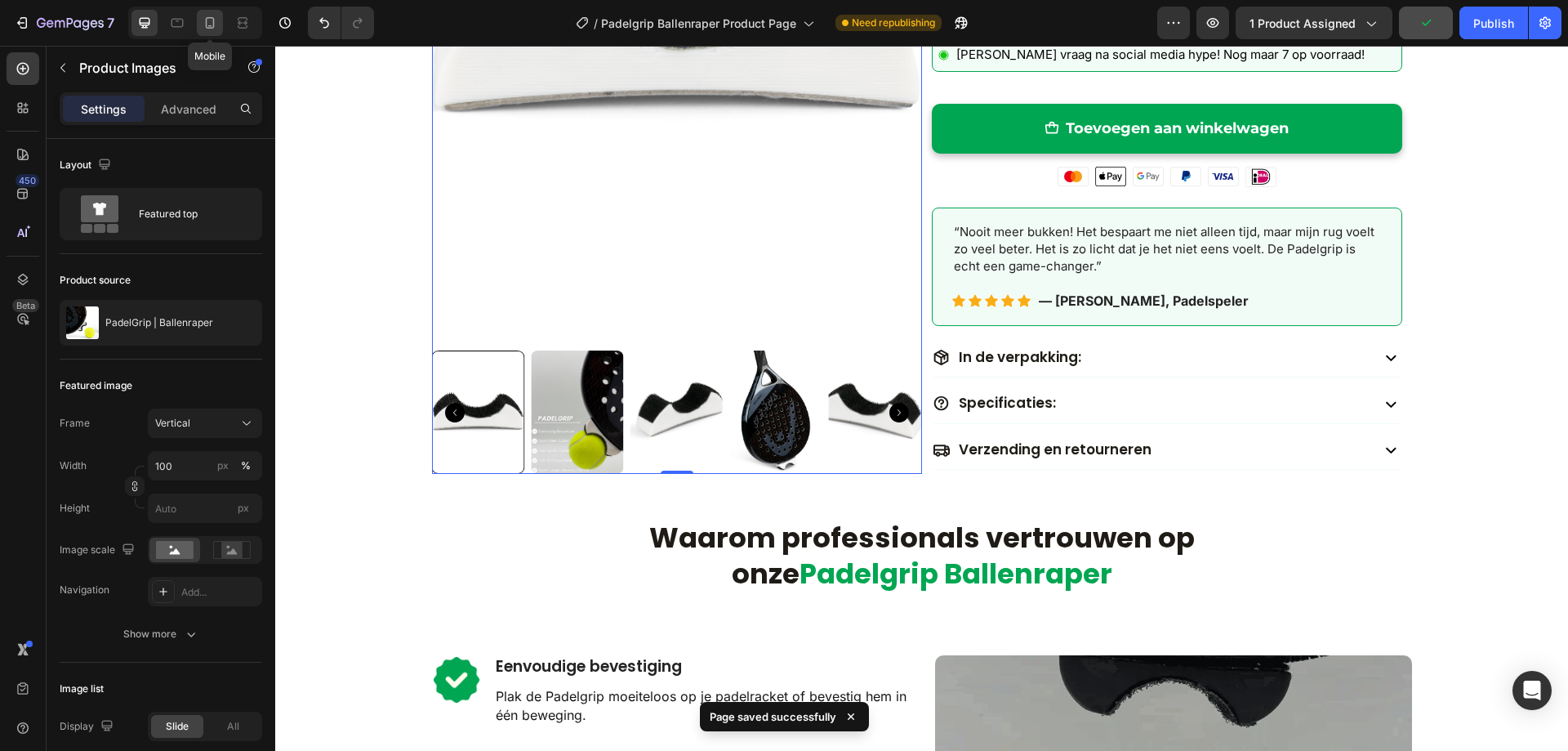
click at [211, 14] on icon at bounding box center [210, 23] width 16 height 16
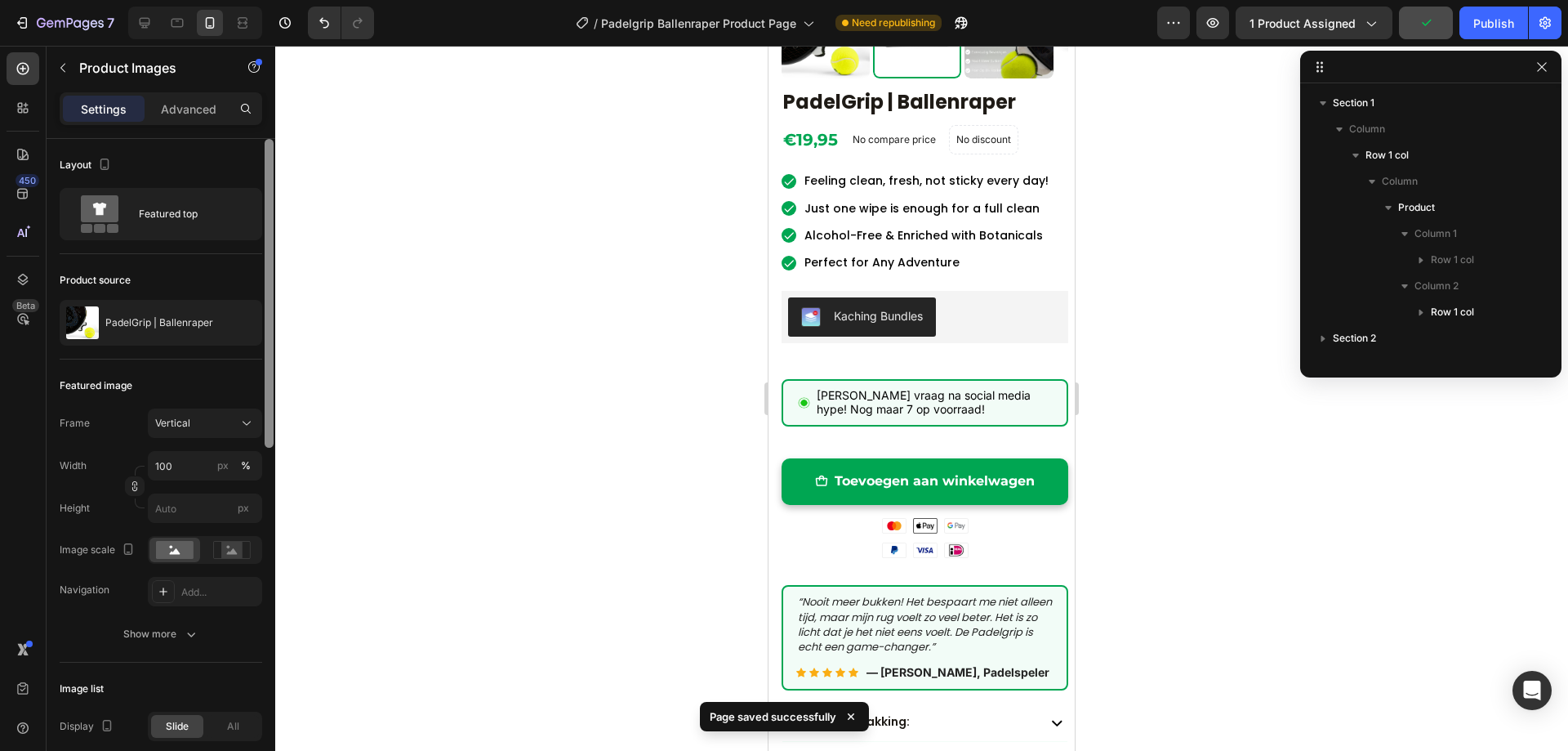
scroll to position [351, 0]
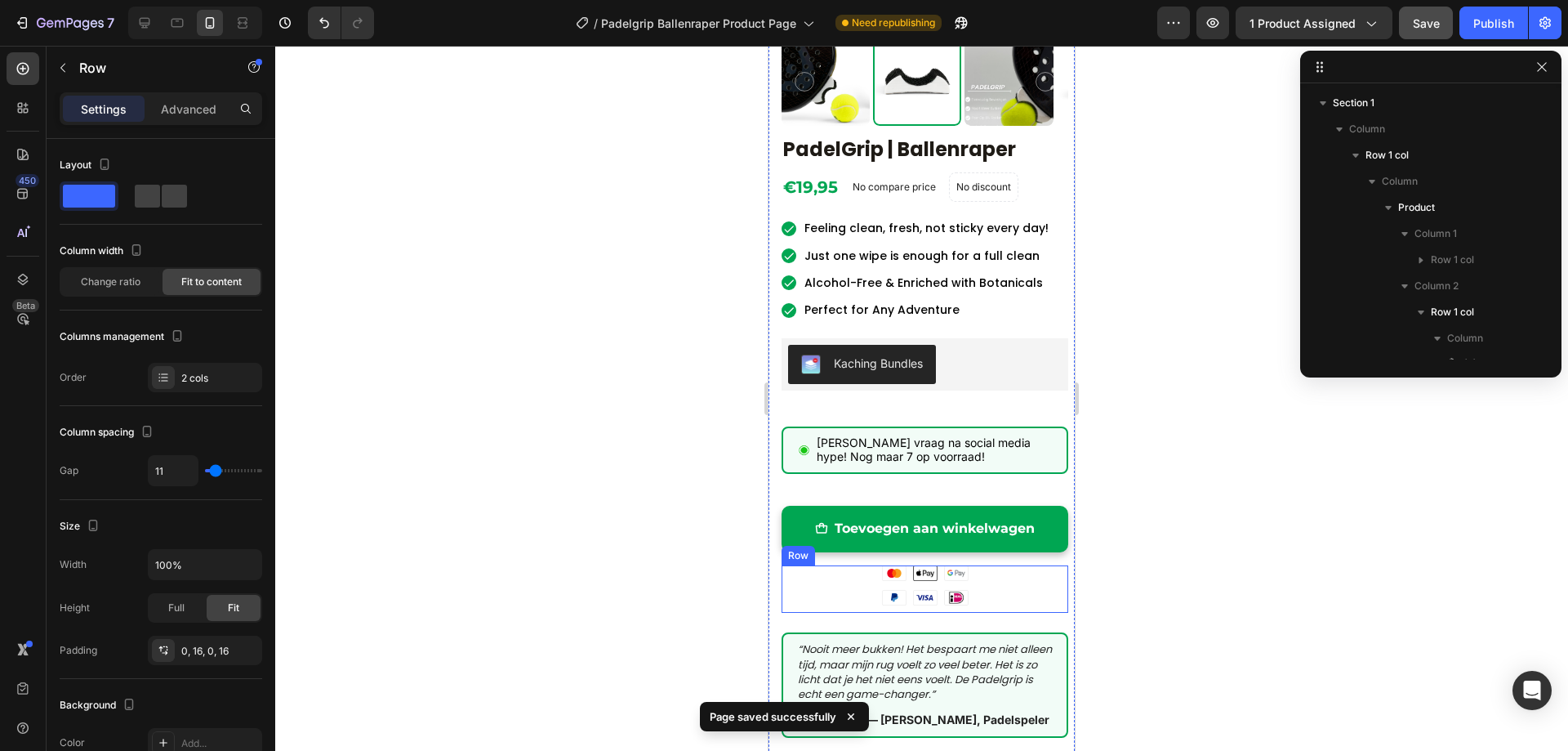
click at [975, 576] on div "Image Image Image Row Image Image Image Row Row" at bounding box center [925, 589] width 287 height 48
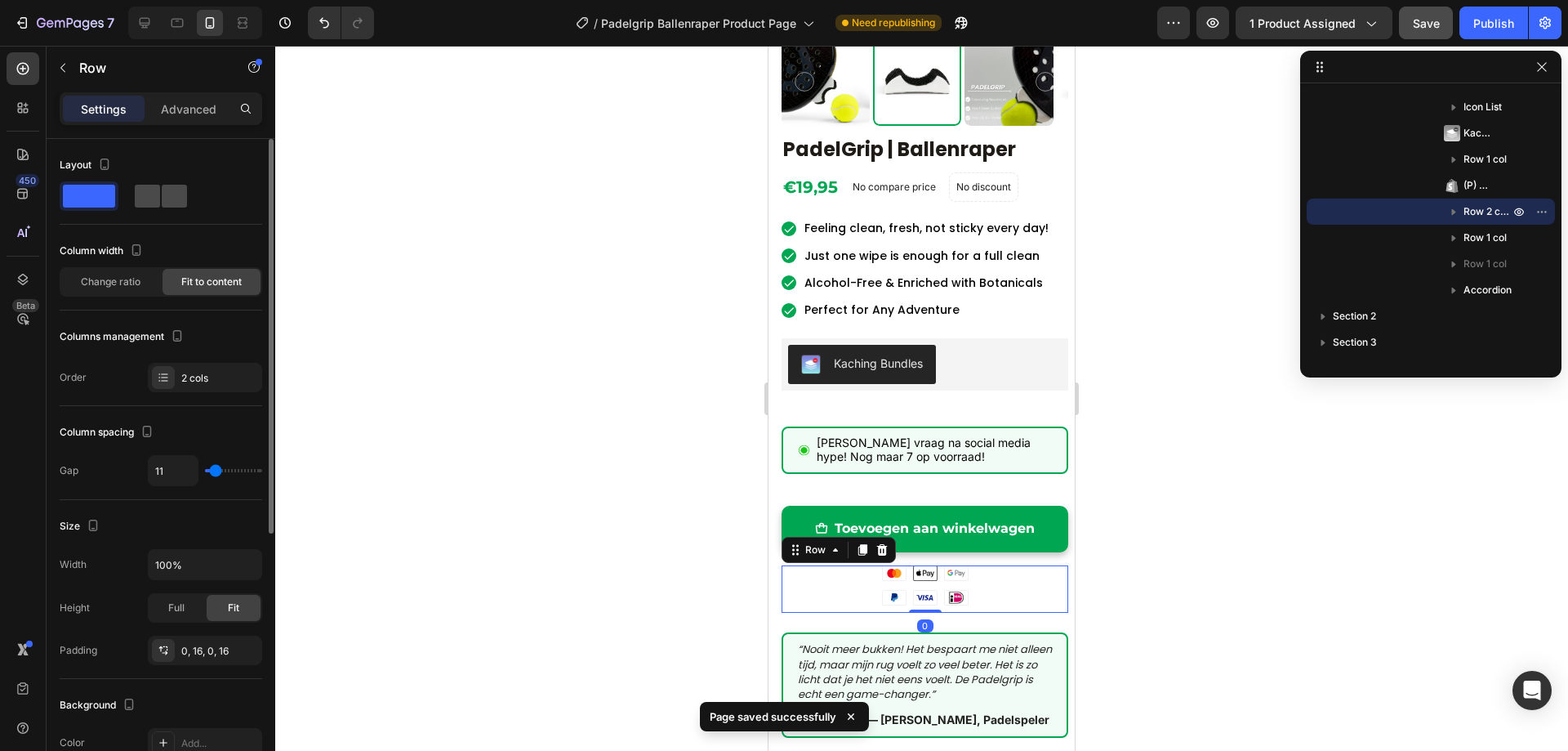
click at [161, 198] on span at bounding box center [174, 196] width 25 height 23
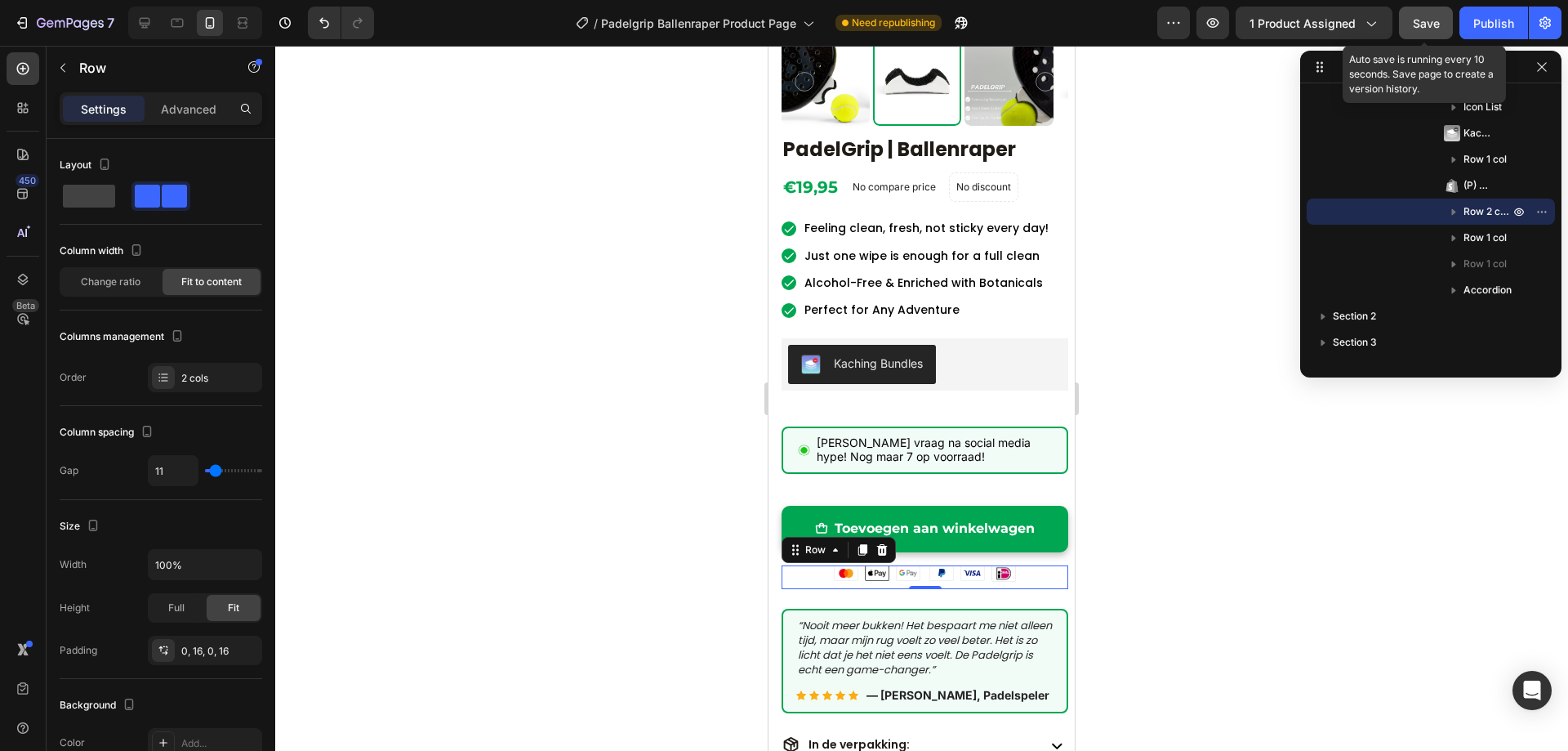
click at [1432, 22] on span "Save" at bounding box center [1426, 23] width 27 height 14
click at [1487, 26] on div "Publish" at bounding box center [1493, 23] width 41 height 17
click at [1027, 570] on div "Image Image Image Row Image Image Image Row Row 0" at bounding box center [925, 577] width 287 height 23
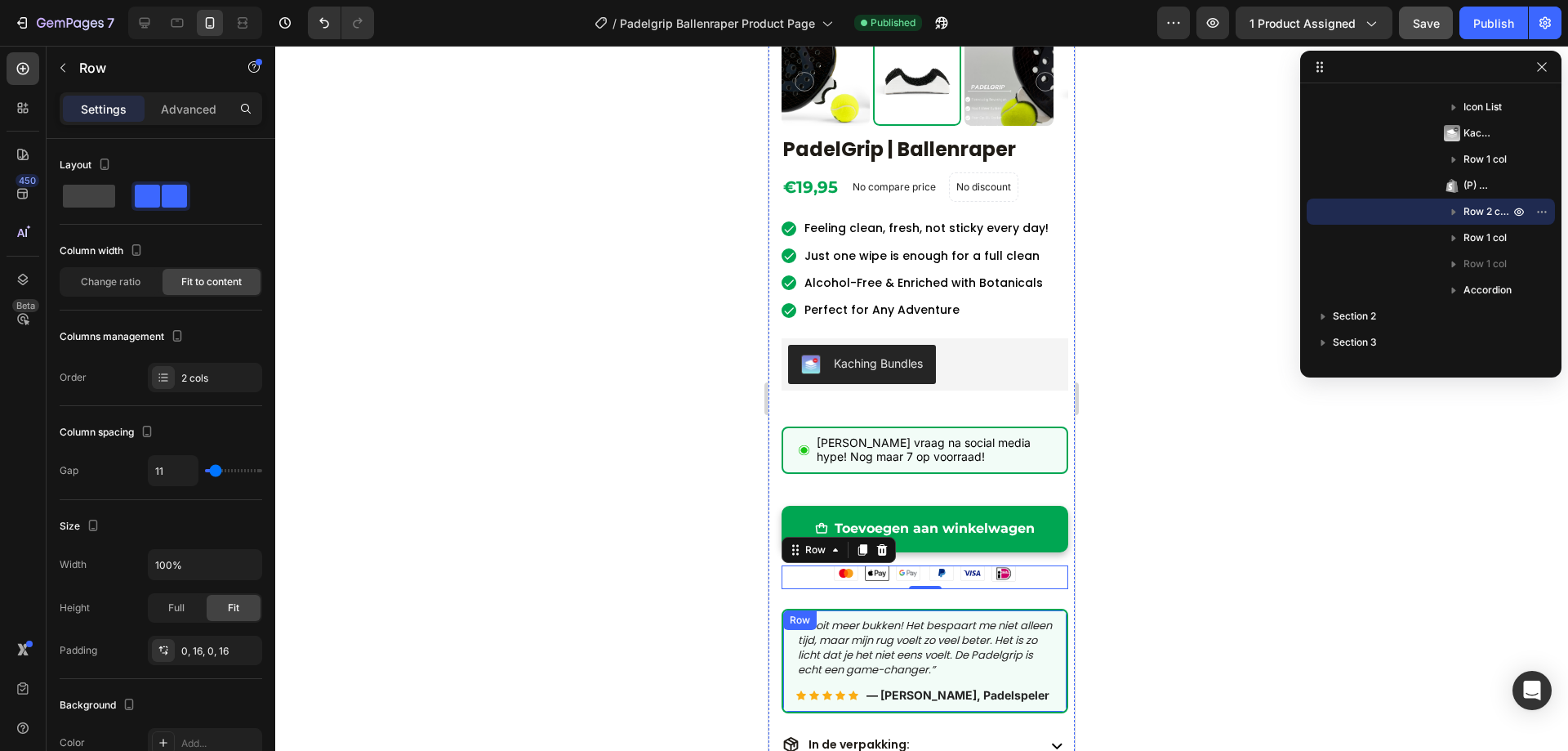
click at [1020, 618] on p "“Nooit meer bukken! Het bespaart me niet alleen tijd, maar mijn rug voelt zo ve…" at bounding box center [925, 648] width 254 height 60
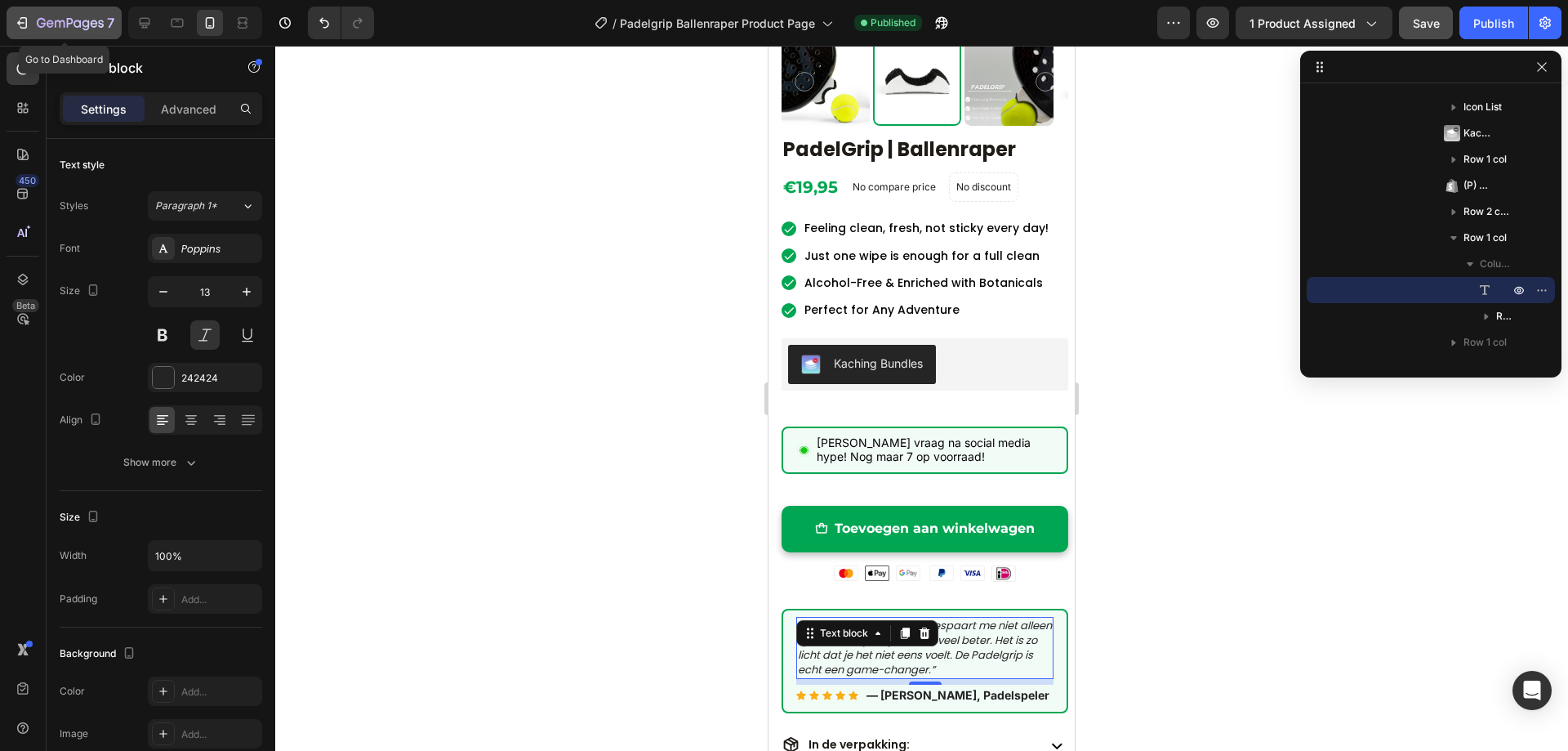
click at [24, 22] on icon "button" at bounding box center [22, 23] width 16 height 16
